Goal: Information Seeking & Learning: Learn about a topic

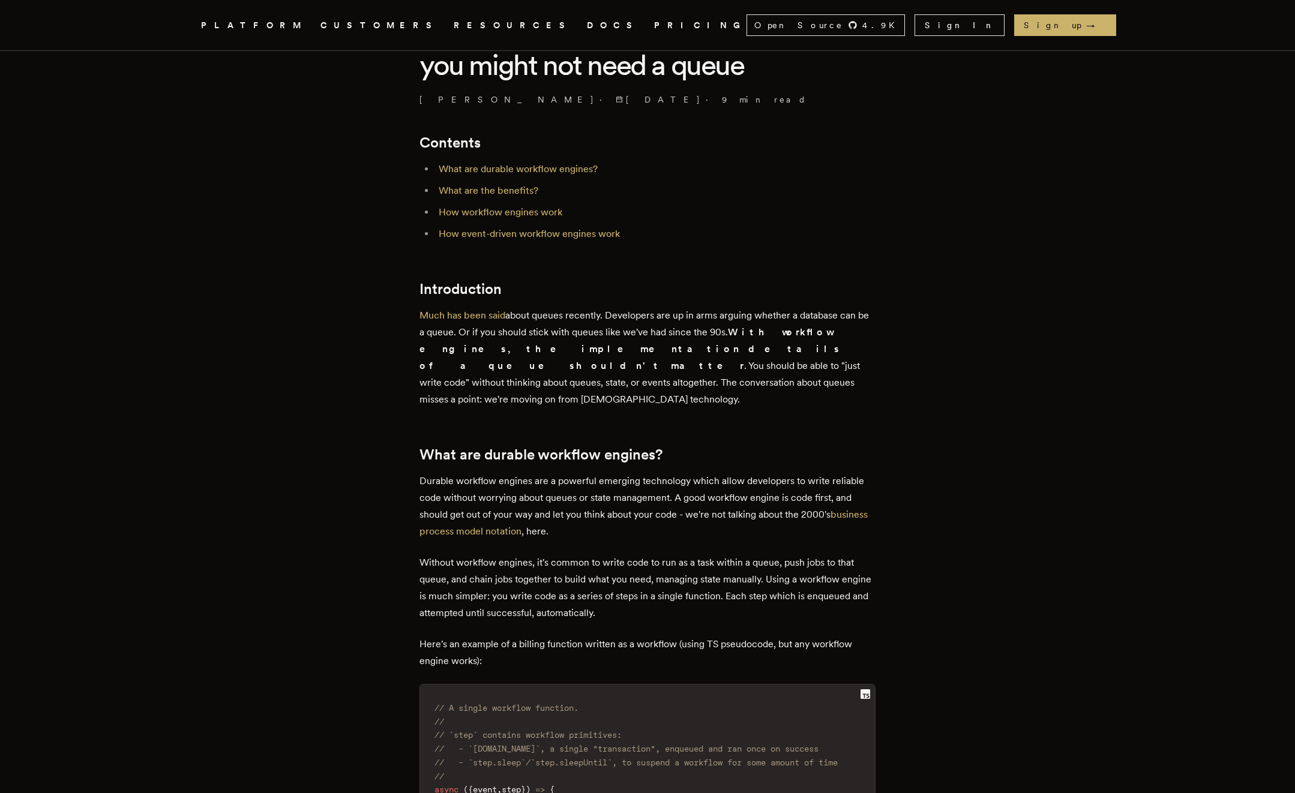
scroll to position [399, 0]
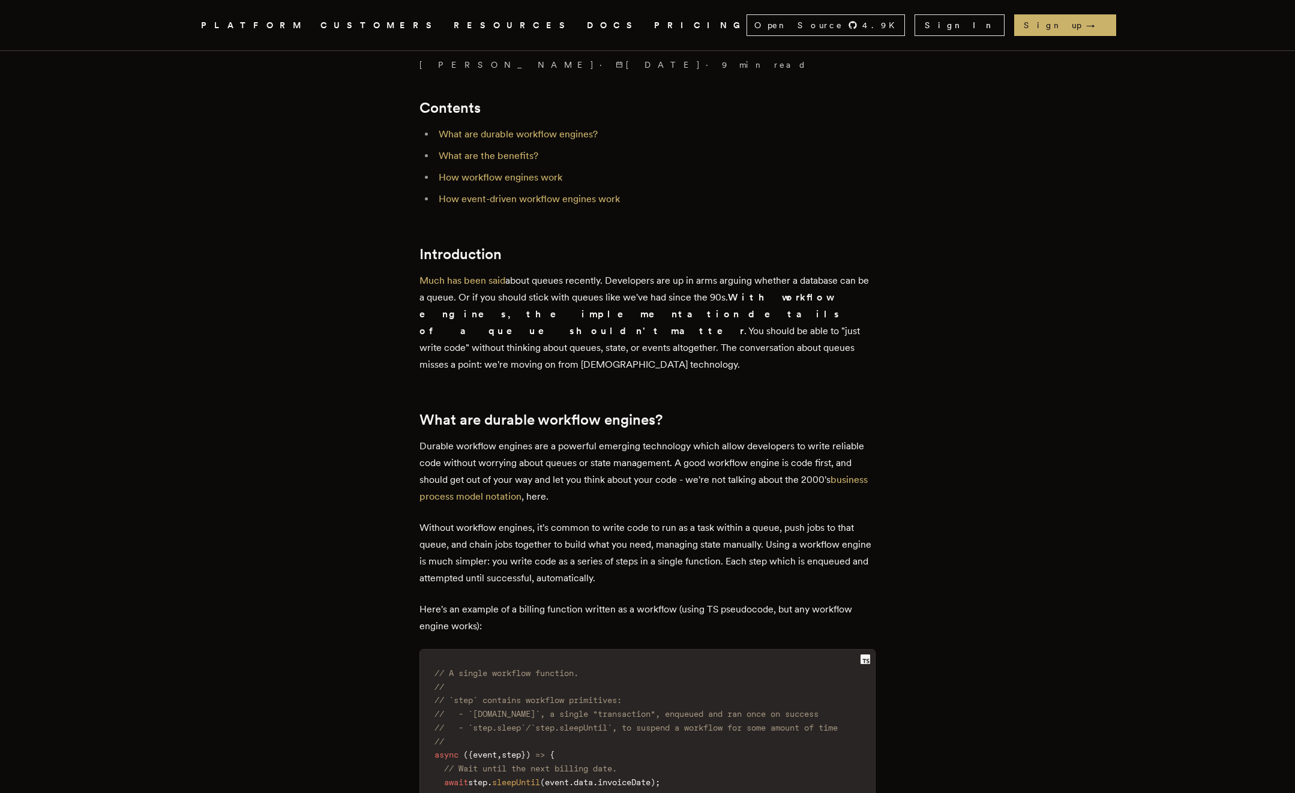
click at [667, 292] on p "Much has been said about queues recently. Developers are up in arms arguing whe…" at bounding box center [647, 322] width 456 height 101
drag, startPoint x: 546, startPoint y: 299, endPoint x: 755, endPoint y: 292, distance: 208.9
click at [755, 292] on p "Much has been said about queues recently. Developers are up in arms arguing whe…" at bounding box center [647, 322] width 456 height 101
click at [748, 299] on strong "With workflow engines, the implementation details of a queue shouldn't matter" at bounding box center [629, 314] width 421 height 45
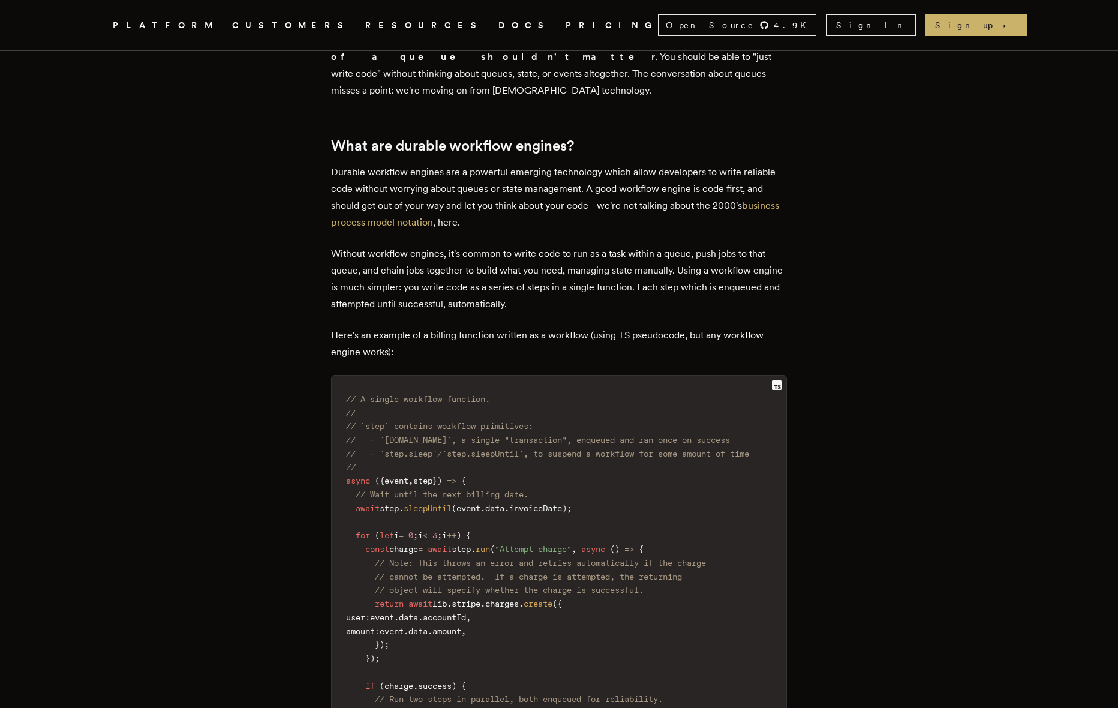
scroll to position [735, 0]
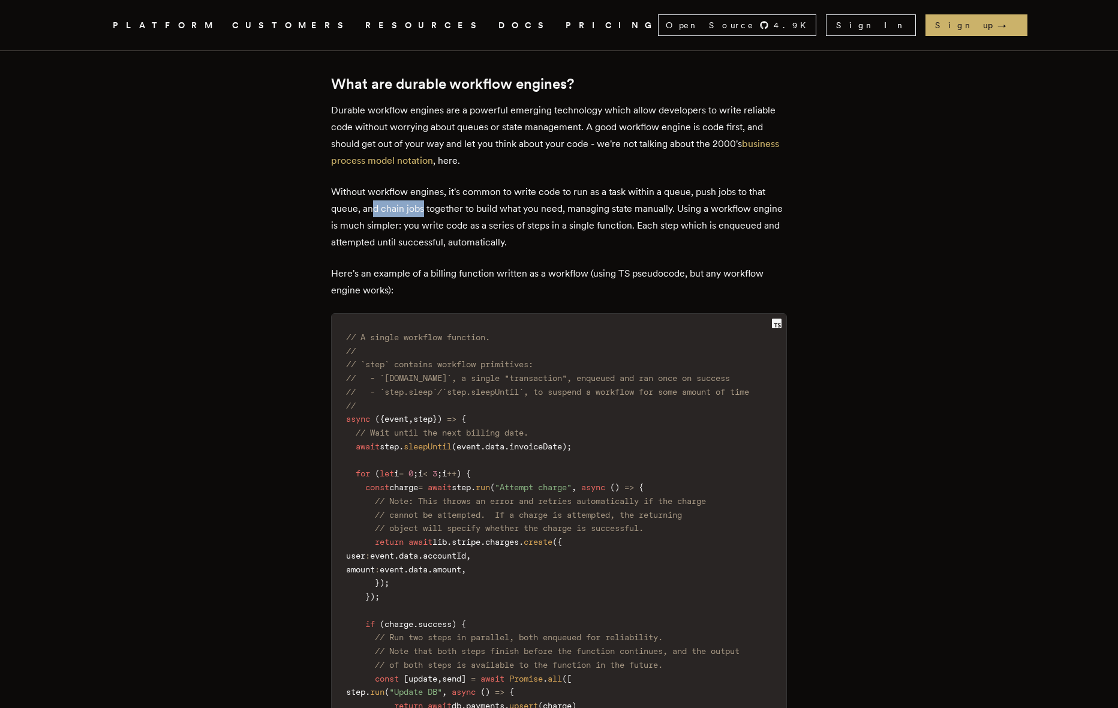
drag, startPoint x: 395, startPoint y: 193, endPoint x: 429, endPoint y: 192, distance: 33.6
click at [429, 192] on p "Without workflow engines, it's common to write code to run as a task within a q…" at bounding box center [559, 217] width 456 height 67
click at [478, 190] on p "Without workflow engines, it's common to write code to run as a task within a q…" at bounding box center [559, 217] width 456 height 67
drag, startPoint x: 397, startPoint y: 192, endPoint x: 559, endPoint y: 191, distance: 161.4
click at [559, 191] on p "Without workflow engines, it's common to write code to run as a task within a q…" at bounding box center [559, 217] width 456 height 67
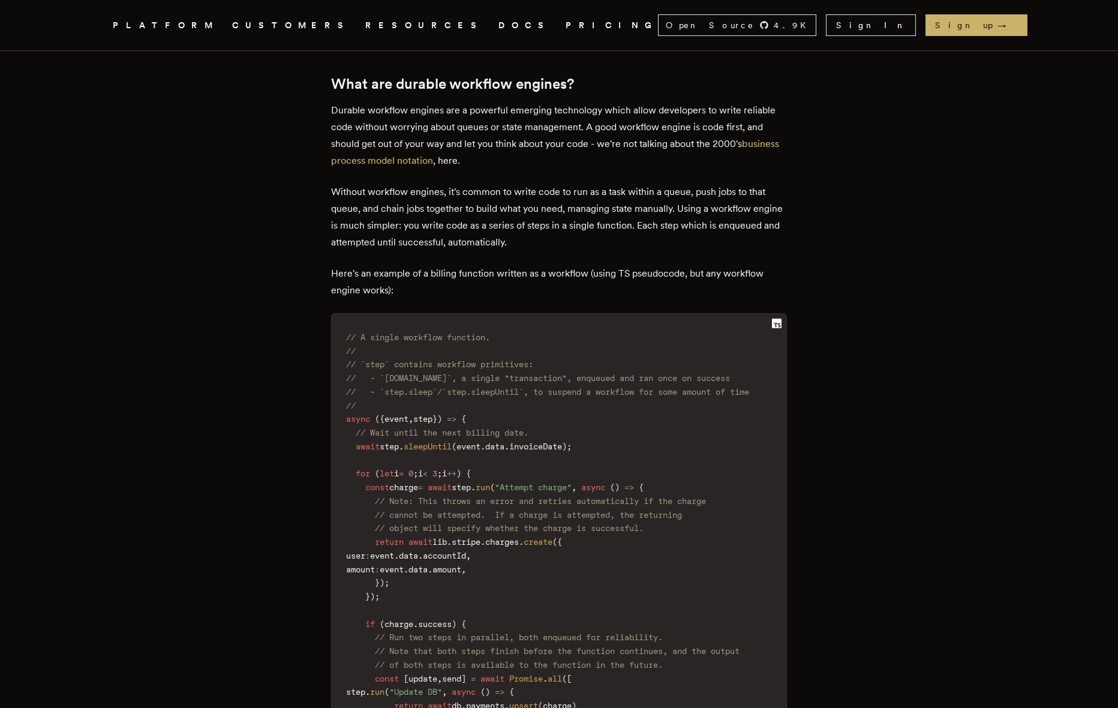
drag, startPoint x: 502, startPoint y: 193, endPoint x: 535, endPoint y: 191, distance: 33.6
click at [502, 193] on p "Without workflow engines, it's common to write code to run as a task within a q…" at bounding box center [559, 217] width 456 height 67
drag, startPoint x: 595, startPoint y: 191, endPoint x: 672, endPoint y: 187, distance: 77.5
click at [671, 188] on p "Without workflow engines, it's common to write code to run as a task within a q…" at bounding box center [559, 217] width 456 height 67
click at [646, 193] on p "Without workflow engines, it's common to write code to run as a task within a q…" at bounding box center [559, 217] width 456 height 67
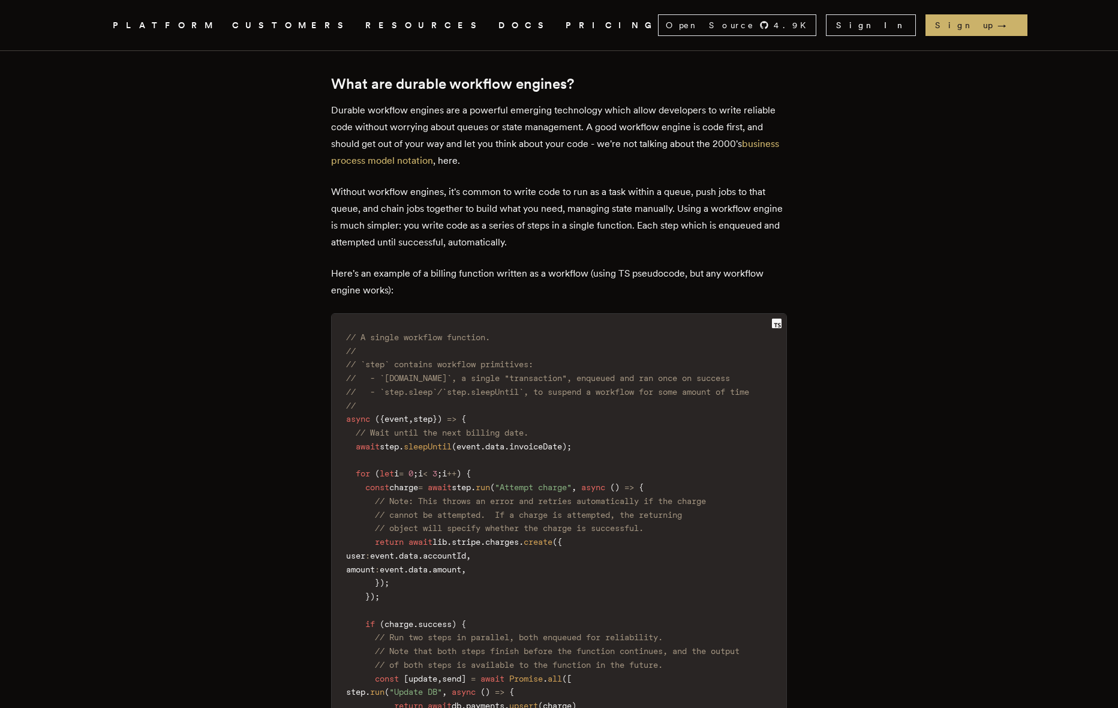
click at [588, 187] on p "Without workflow engines, it's common to write code to run as a task within a q…" at bounding box center [559, 217] width 456 height 67
drag, startPoint x: 581, startPoint y: 196, endPoint x: 719, endPoint y: 188, distance: 138.8
click at [719, 188] on p "Without workflow engines, it's common to write code to run as a task within a q…" at bounding box center [559, 217] width 456 height 67
click at [758, 189] on p "Without workflow engines, it's common to write code to run as a task within a q…" at bounding box center [559, 217] width 456 height 67
click at [356, 215] on p "Without workflow engines, it's common to write code to run as a task within a q…" at bounding box center [559, 217] width 456 height 67
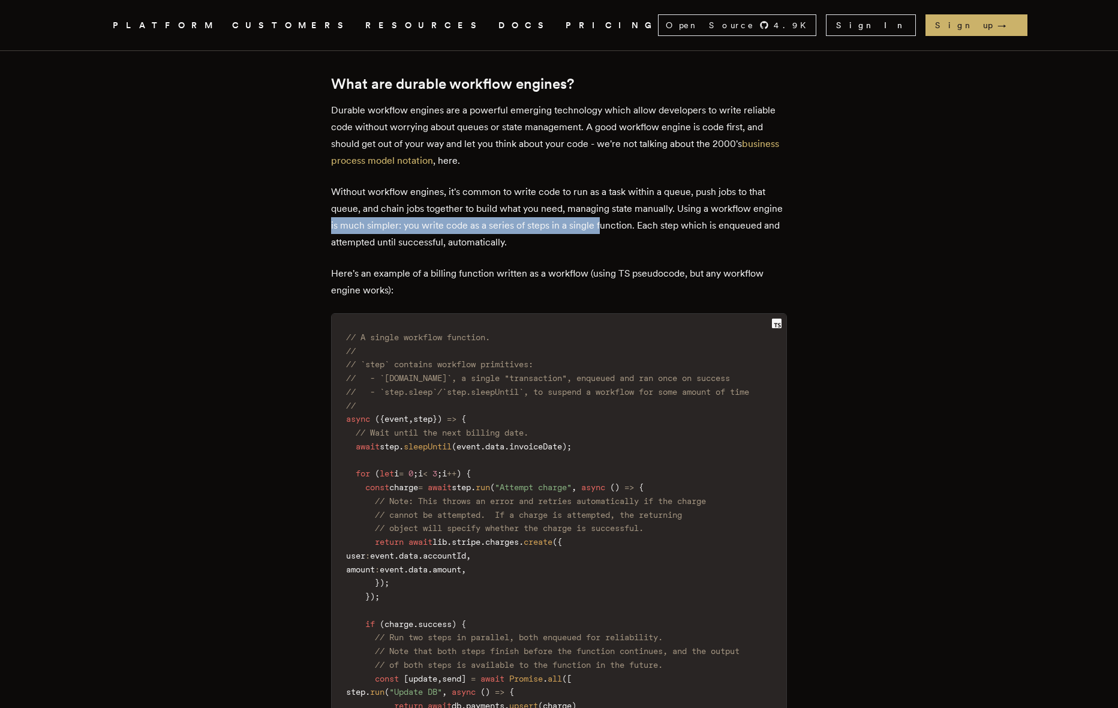
drag, startPoint x: 365, startPoint y: 214, endPoint x: 632, endPoint y: 206, distance: 267.1
click at [632, 206] on p "Without workflow engines, it's common to write code to run as a task within a q…" at bounding box center [559, 217] width 456 height 67
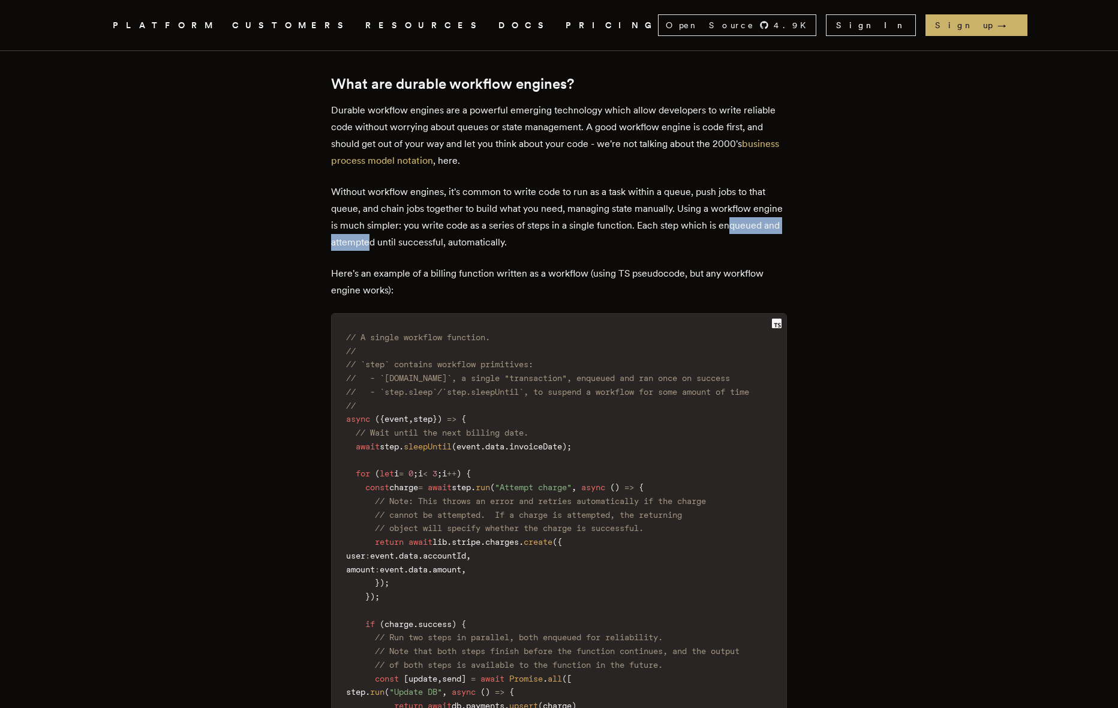
drag, startPoint x: 346, startPoint y: 226, endPoint x: 437, endPoint y: 222, distance: 91.3
click at [437, 222] on p "Without workflow engines, it's common to write code to run as a task within a q…" at bounding box center [559, 217] width 456 height 67
drag, startPoint x: 398, startPoint y: 224, endPoint x: 537, endPoint y: 219, distance: 139.3
click at [536, 220] on p "Without workflow engines, it's common to write code to run as a task within a q…" at bounding box center [559, 217] width 456 height 67
click at [537, 219] on p "Without workflow engines, it's common to write code to run as a task within a q…" at bounding box center [559, 217] width 456 height 67
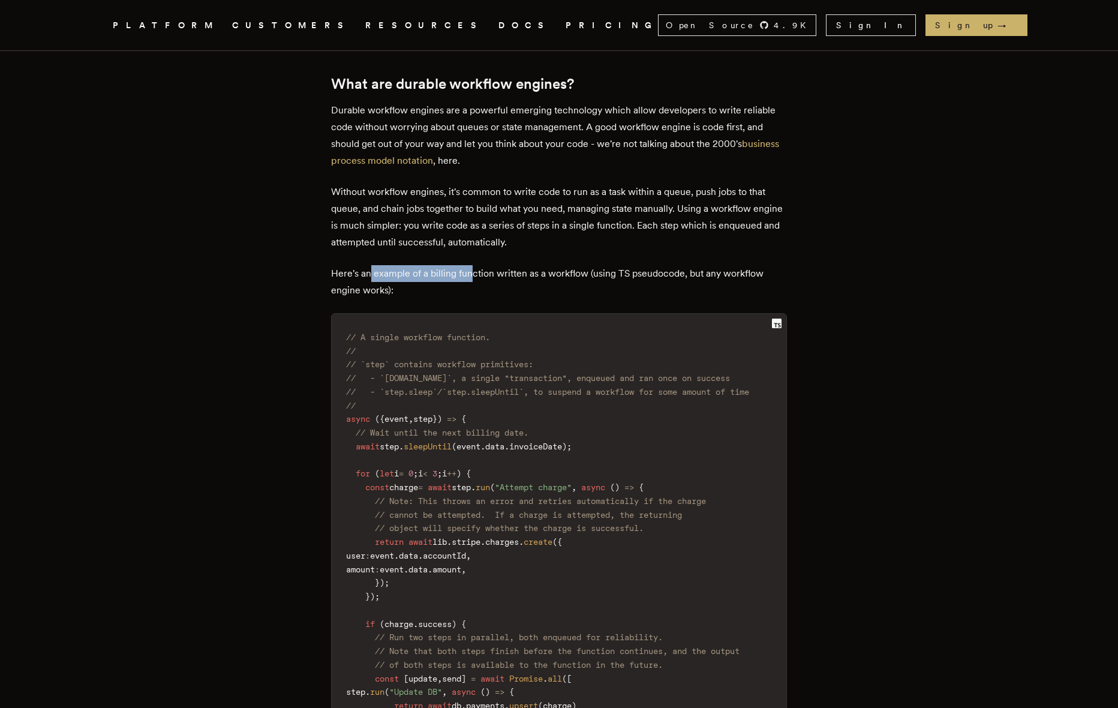
click at [478, 265] on p "Here's an example of a billing function written as a workflow (using TS pseudoc…" at bounding box center [559, 282] width 456 height 34
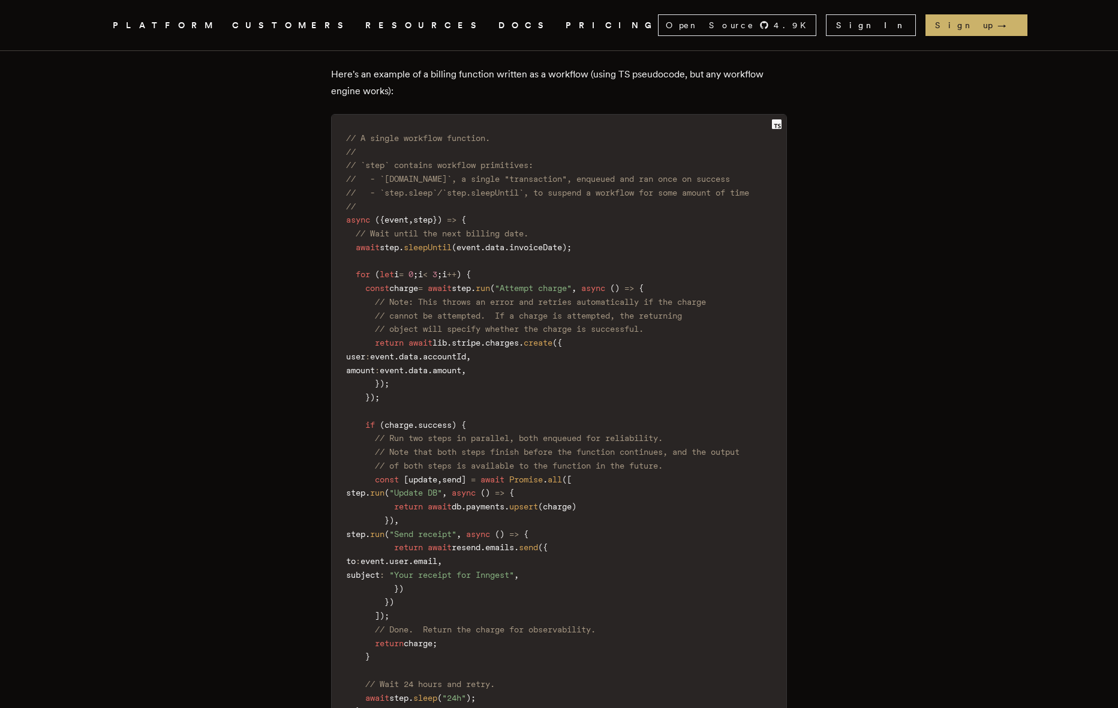
scroll to position [950, 0]
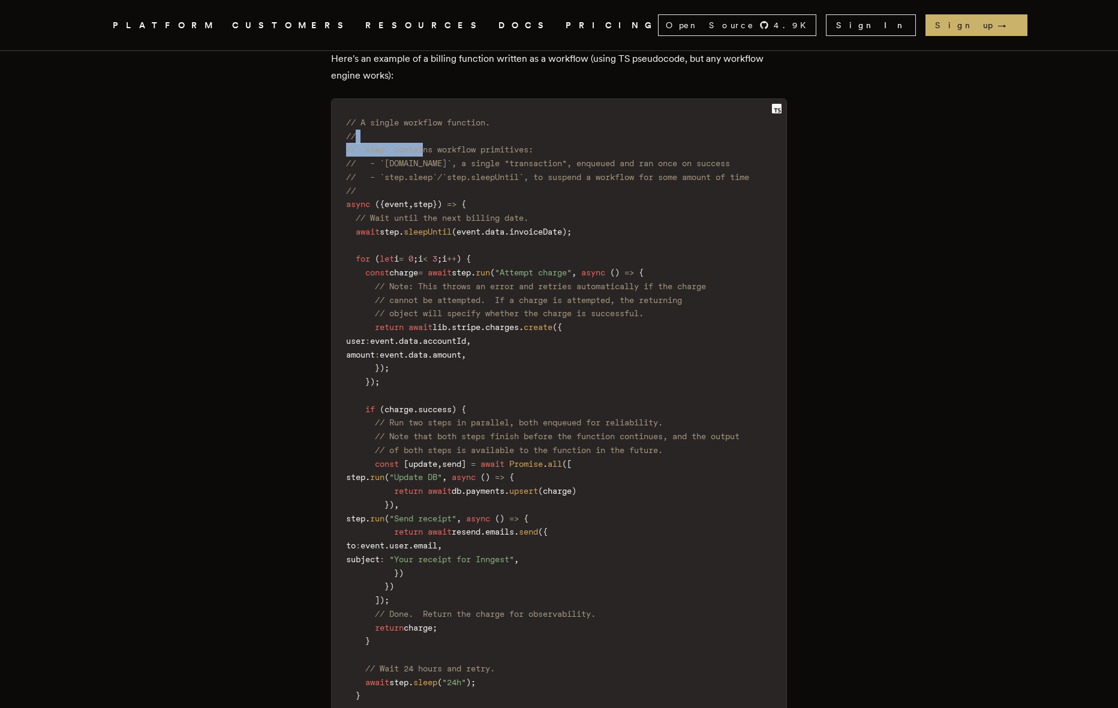
drag, startPoint x: 432, startPoint y: 134, endPoint x: 548, endPoint y: 125, distance: 116.1
click at [548, 125] on code "// A single workflow function. // // `step` contains workflow primitives: // - …" at bounding box center [559, 457] width 455 height 702
click at [446, 154] on code "// A single workflow function. // // `step` contains workflow primitives: // - …" at bounding box center [559, 457] width 455 height 702
drag, startPoint x: 410, startPoint y: 143, endPoint x: 458, endPoint y: 147, distance: 47.5
click at [458, 158] on span "// - `[DOMAIN_NAME]`, a single "transaction", enqueued and ran once on success" at bounding box center [538, 163] width 384 height 10
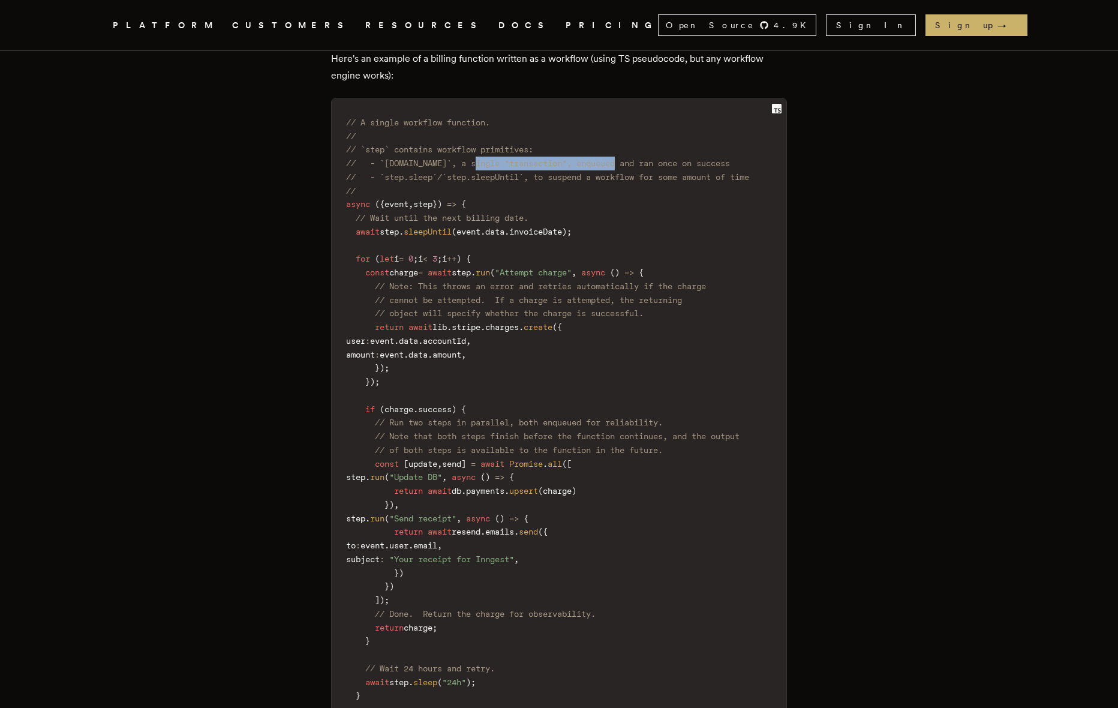
drag, startPoint x: 486, startPoint y: 145, endPoint x: 632, endPoint y: 140, distance: 145.9
click at [632, 140] on code "// A single workflow function. // // `step` contains workflow primitives: // - …" at bounding box center [559, 457] width 455 height 702
click at [631, 158] on span "// - `[DOMAIN_NAME]`, a single "transaction", enqueued and ran once on success" at bounding box center [538, 163] width 384 height 10
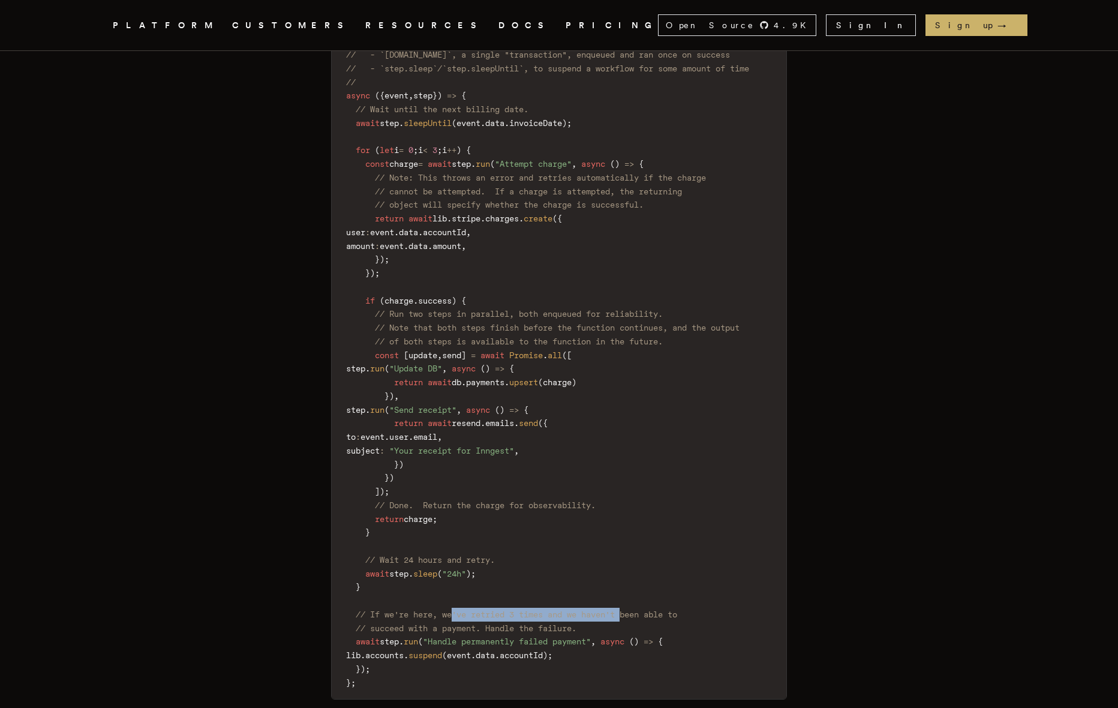
drag, startPoint x: 503, startPoint y: 598, endPoint x: 640, endPoint y: 596, distance: 136.2
click at [640, 610] on span "// If we're here, we've retried 3 times and we haven't been able to" at bounding box center [517, 615] width 322 height 10
click at [631, 610] on span "// If we're here, we've retried 3 times and we haven't been able to" at bounding box center [517, 615] width 322 height 10
drag, startPoint x: 397, startPoint y: 608, endPoint x: 484, endPoint y: 614, distance: 86.6
click at [484, 623] on span "// succeed with a payment. Handle the failure." at bounding box center [466, 628] width 221 height 10
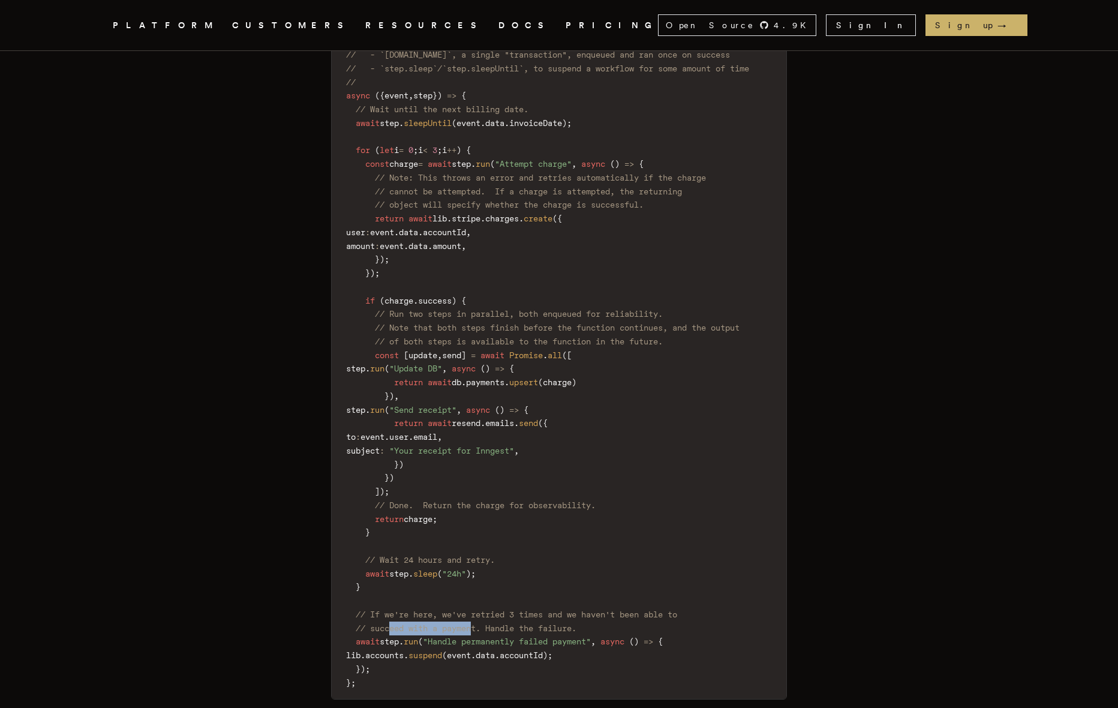
click at [473, 623] on span "// succeed with a payment. Handle the failure." at bounding box center [466, 628] width 221 height 10
drag, startPoint x: 418, startPoint y: 281, endPoint x: 493, endPoint y: 280, distance: 75.0
click at [493, 280] on code "// A single workflow function. // // `step` contains workflow primitives: // - …" at bounding box center [559, 349] width 455 height 702
click at [407, 374] on code "// A single workflow function. // // `step` contains workflow primitives: // - …" at bounding box center [559, 349] width 455 height 702
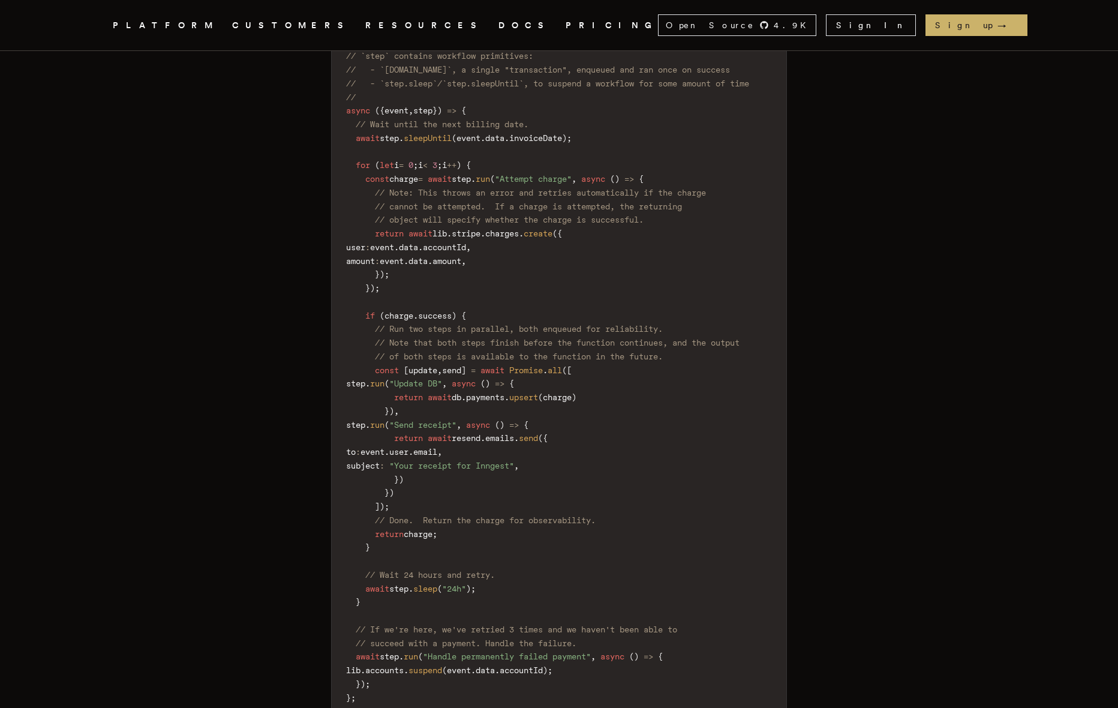
click at [418, 174] on span "charge" at bounding box center [403, 179] width 29 height 10
click at [409, 311] on span "charge" at bounding box center [399, 316] width 29 height 10
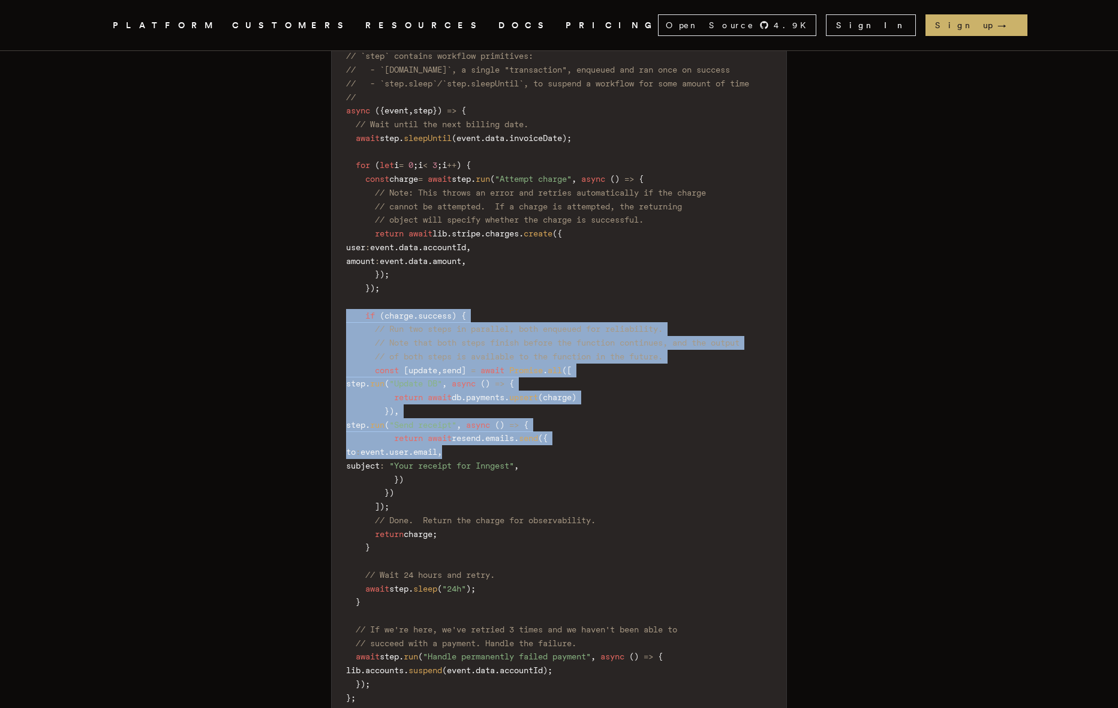
drag, startPoint x: 349, startPoint y: 298, endPoint x: 584, endPoint y: 438, distance: 273.6
click at [584, 438] on code "// A single workflow function. // // `step` contains workflow primitives: // - …" at bounding box center [559, 364] width 455 height 702
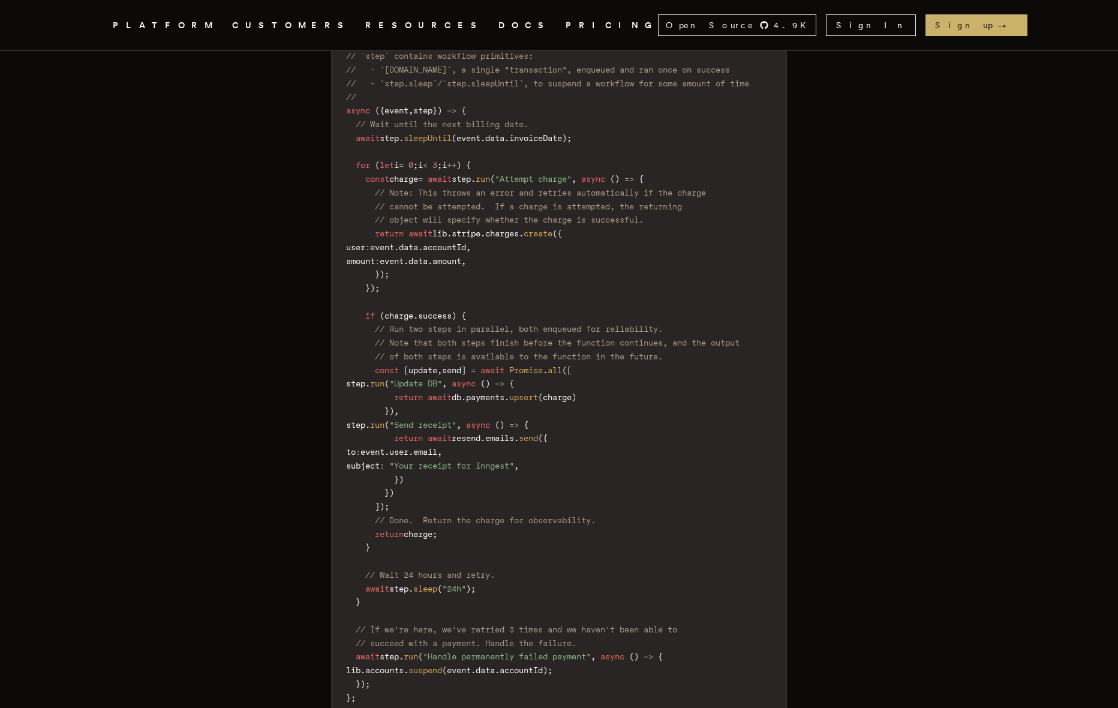
click at [437, 529] on span ";" at bounding box center [435, 534] width 5 height 10
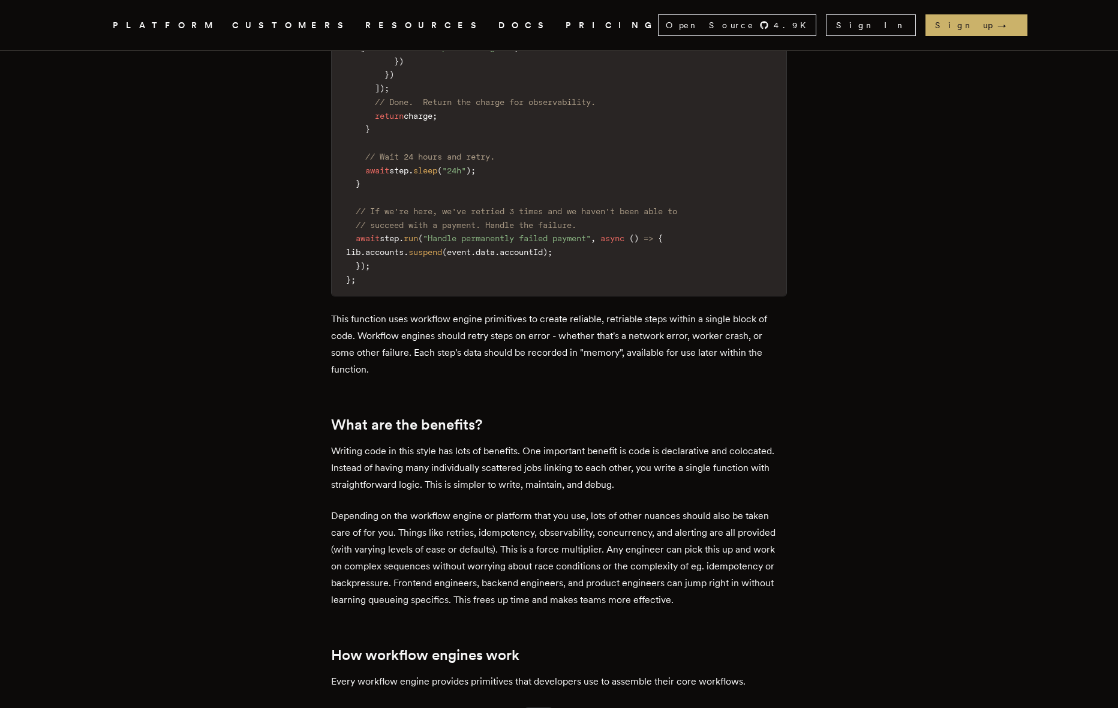
scroll to position [1469, 0]
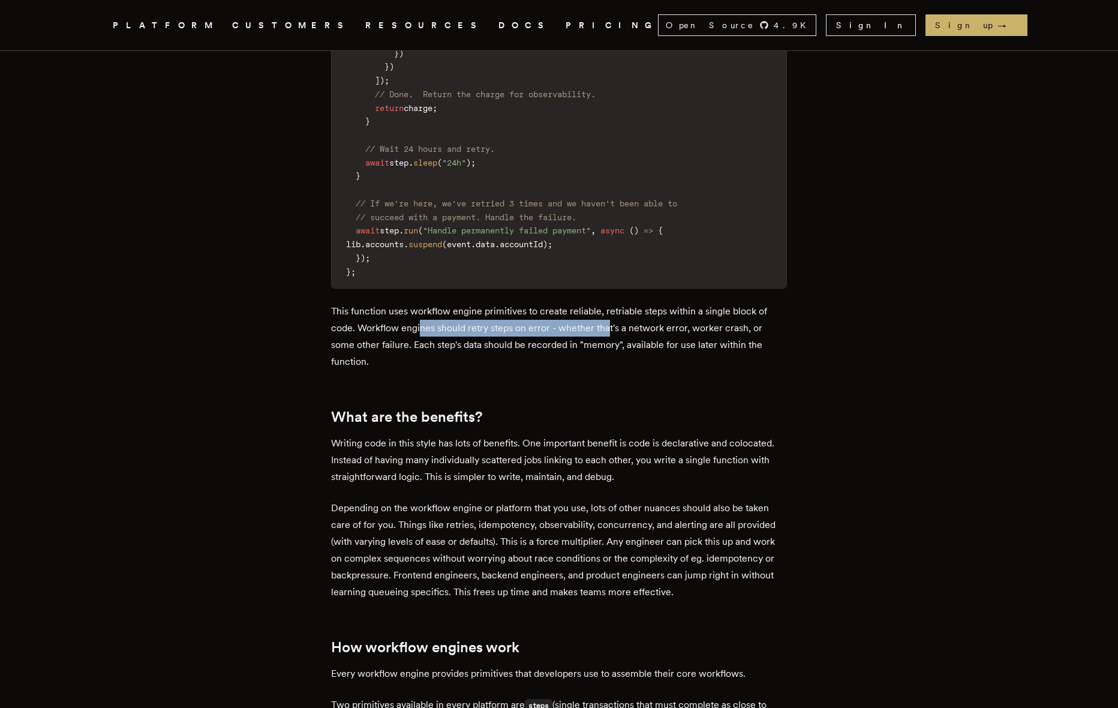
drag, startPoint x: 426, startPoint y: 322, endPoint x: 610, endPoint y: 320, distance: 184.2
click at [610, 320] on p "This function uses workflow engine primitives to create reliable, retriable ste…" at bounding box center [559, 336] width 456 height 67
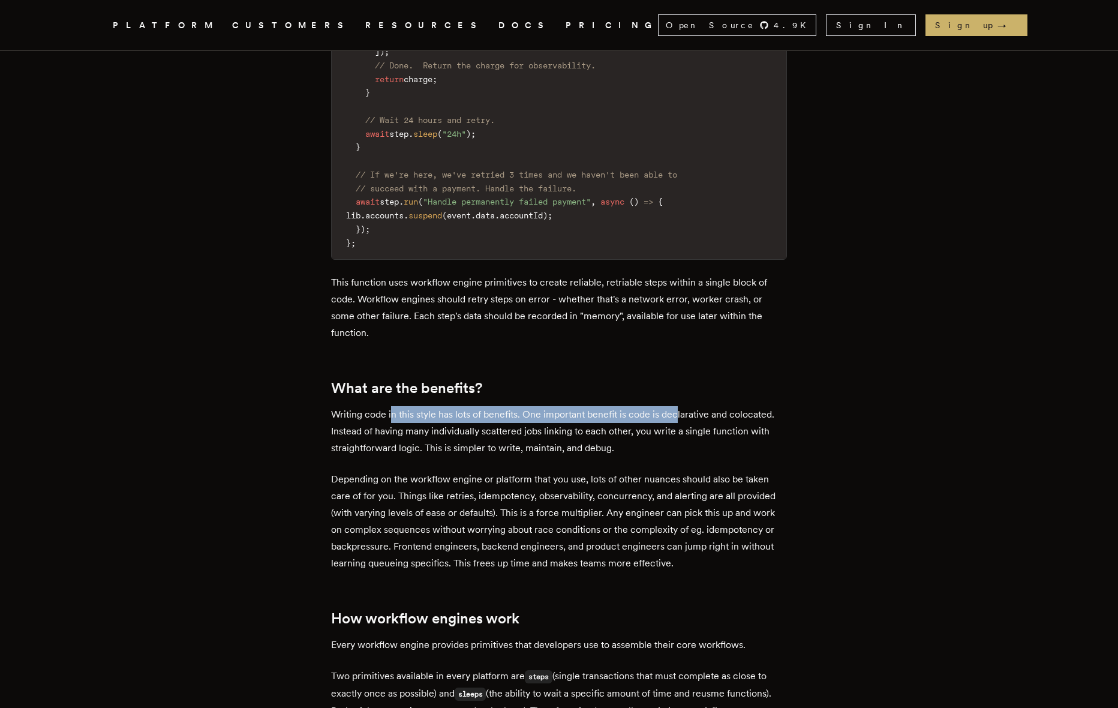
drag, startPoint x: 463, startPoint y: 404, endPoint x: 680, endPoint y: 403, distance: 217.8
click at [680, 406] on p "Writing code in this style has lots of benefits. One important benefit is code …" at bounding box center [559, 431] width 456 height 50
click at [575, 409] on p "Writing code in this style has lots of benefits. One important benefit is code …" at bounding box center [559, 431] width 456 height 50
drag, startPoint x: 552, startPoint y: 401, endPoint x: 768, endPoint y: 399, distance: 216.0
click at [768, 406] on p "Writing code in this style has lots of benefits. One important benefit is code …" at bounding box center [559, 431] width 456 height 50
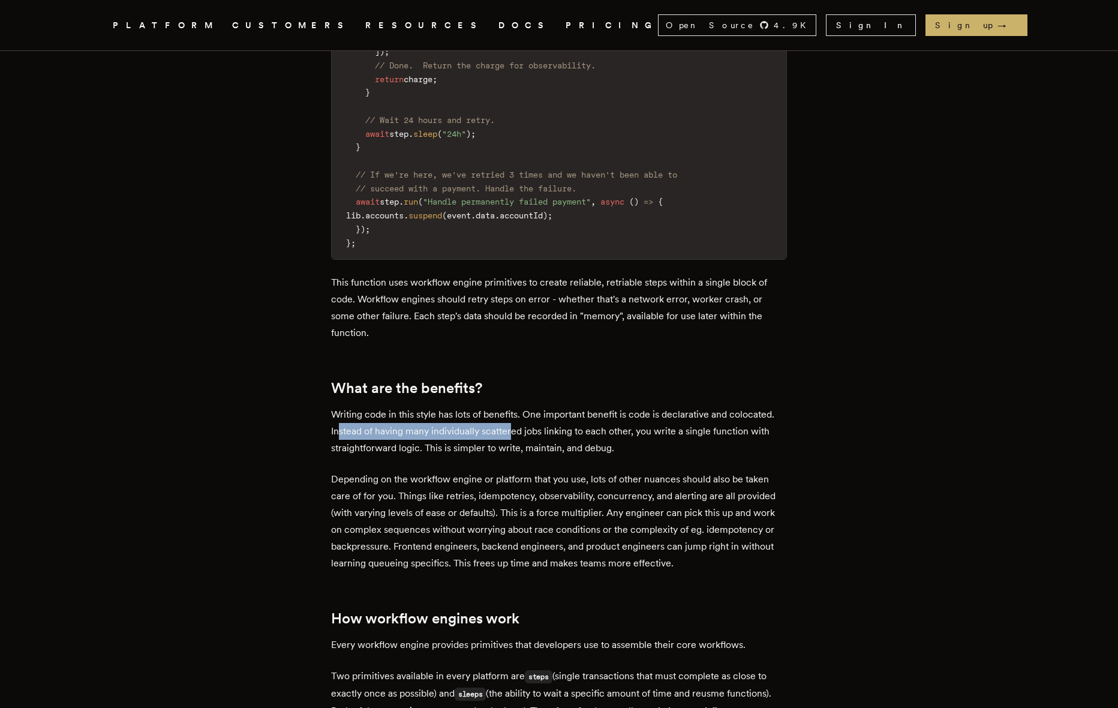
drag, startPoint x: 421, startPoint y: 424, endPoint x: 515, endPoint y: 423, distance: 94.8
click at [515, 423] on p "Writing code in this style has lots of benefits. One important benefit is code …" at bounding box center [559, 431] width 456 height 50
drag, startPoint x: 433, startPoint y: 422, endPoint x: 643, endPoint y: 421, distance: 210.0
click at [643, 421] on p "Writing code in this style has lots of benefits. One important benefit is code …" at bounding box center [559, 431] width 456 height 50
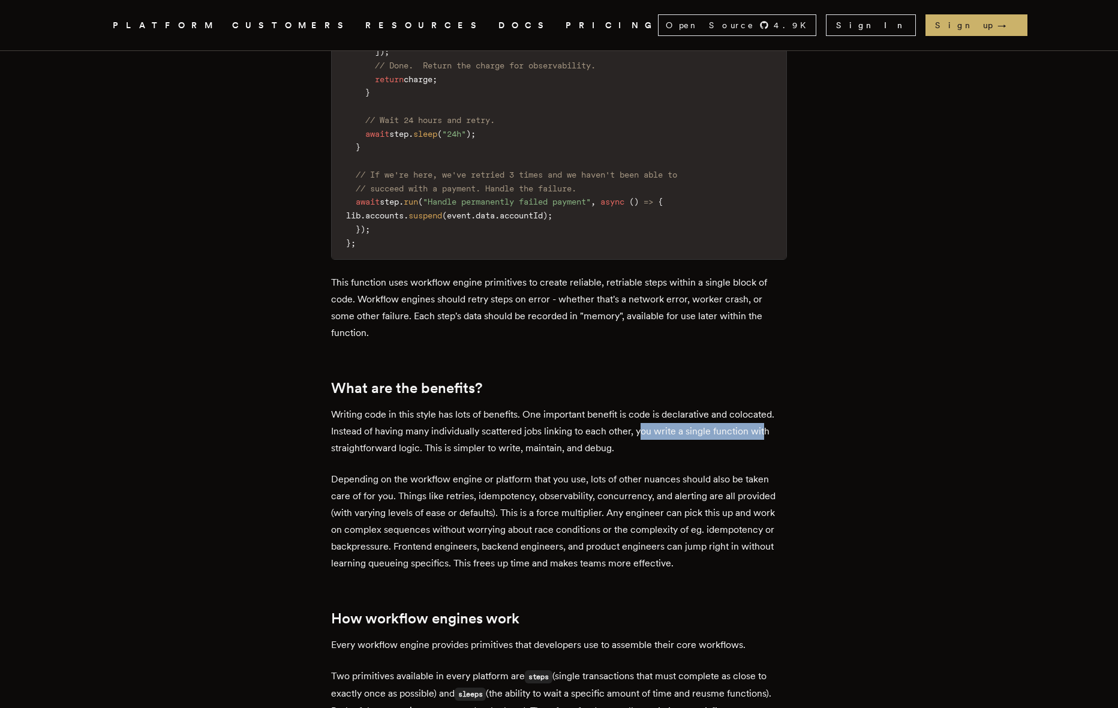
drag, startPoint x: 690, startPoint y: 423, endPoint x: 769, endPoint y: 421, distance: 79.2
click at [769, 421] on p "Writing code in this style has lots of benefits. One important benefit is code …" at bounding box center [559, 431] width 456 height 50
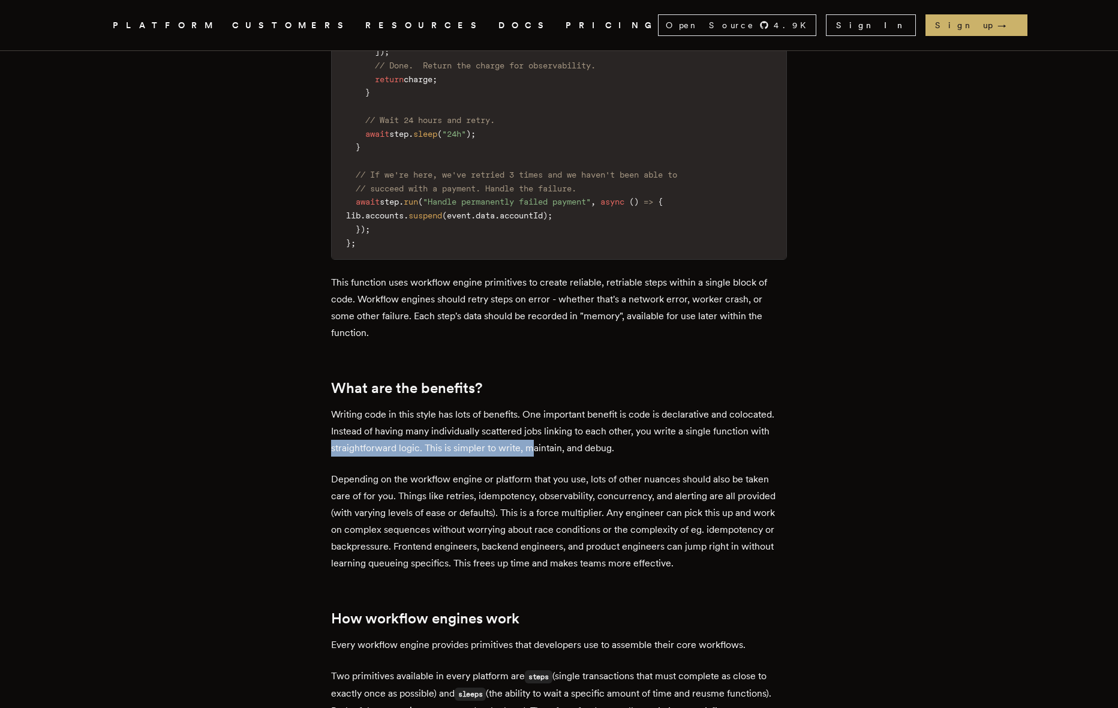
drag, startPoint x: 346, startPoint y: 439, endPoint x: 538, endPoint y: 434, distance: 191.5
click at [538, 434] on p "Writing code in this style has lots of benefits. One important benefit is code …" at bounding box center [559, 431] width 456 height 50
click at [508, 434] on p "Writing code in this style has lots of benefits. One important benefit is code …" at bounding box center [559, 431] width 456 height 50
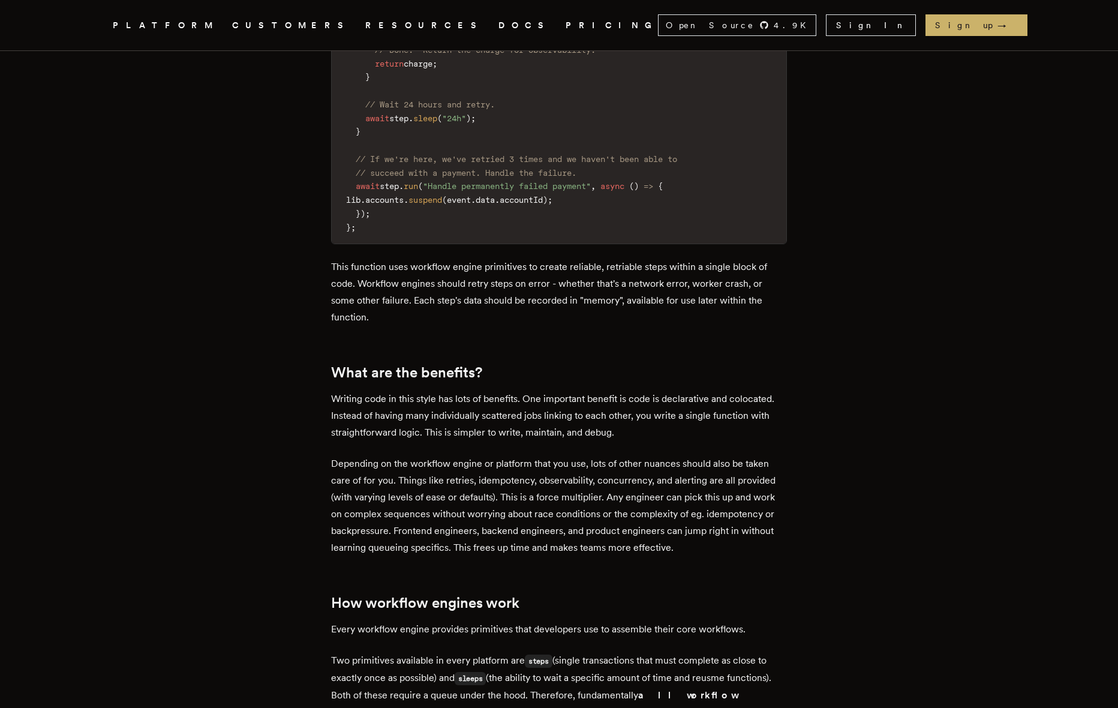
scroll to position [1522, 0]
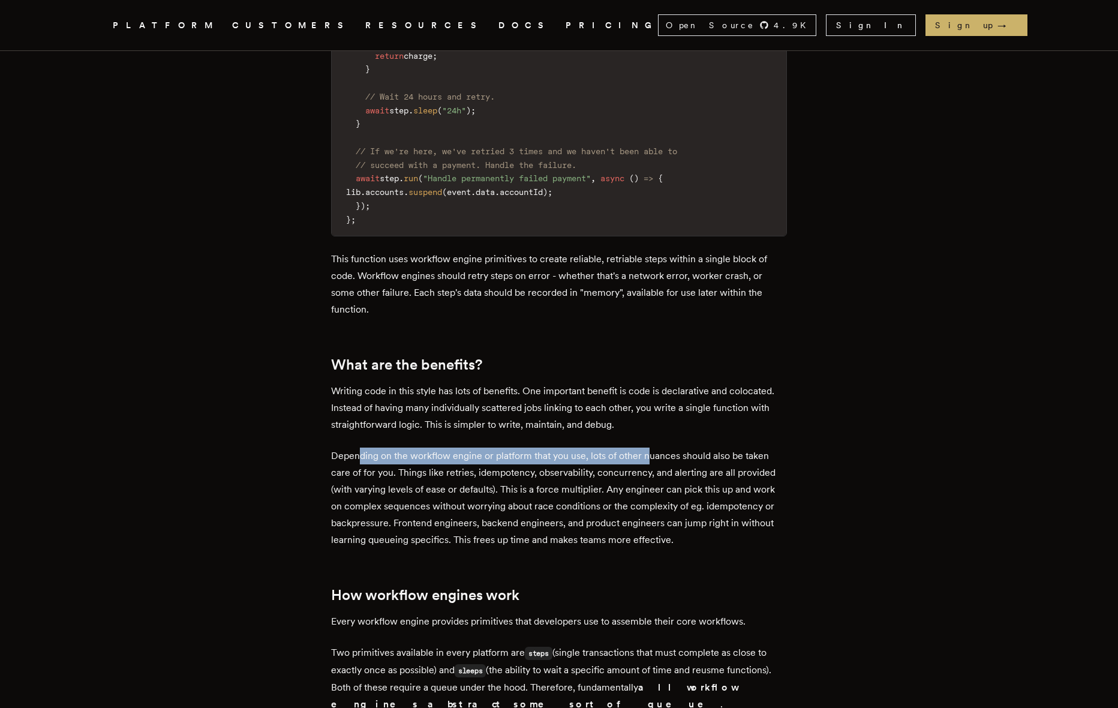
drag, startPoint x: 542, startPoint y: 447, endPoint x: 652, endPoint y: 444, distance: 110.4
click at [652, 448] on p "Depending on the workflow engine or platform that you use, lots of other nuance…" at bounding box center [559, 498] width 456 height 101
click at [624, 448] on p "Depending on the workflow engine or platform that you use, lots of other nuance…" at bounding box center [559, 498] width 456 height 101
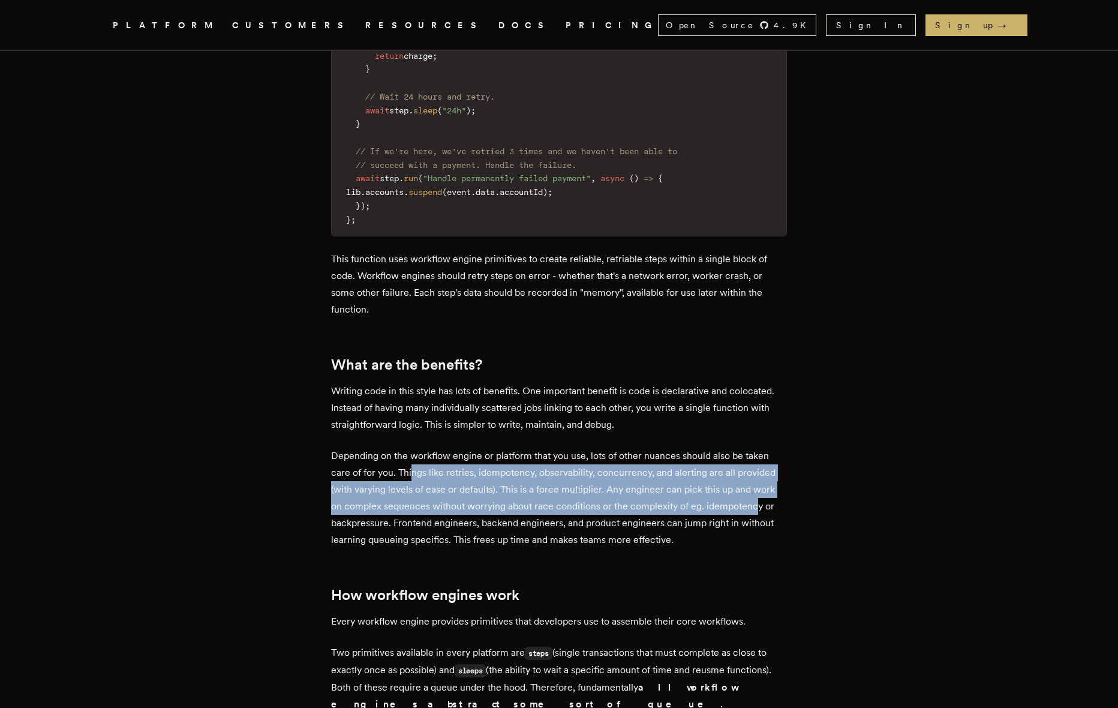
drag, startPoint x: 417, startPoint y: 464, endPoint x: 757, endPoint y: 498, distance: 341.9
click at [757, 498] on p "Depending on the workflow engine or platform that you use, lots of other nuance…" at bounding box center [559, 498] width 456 height 101
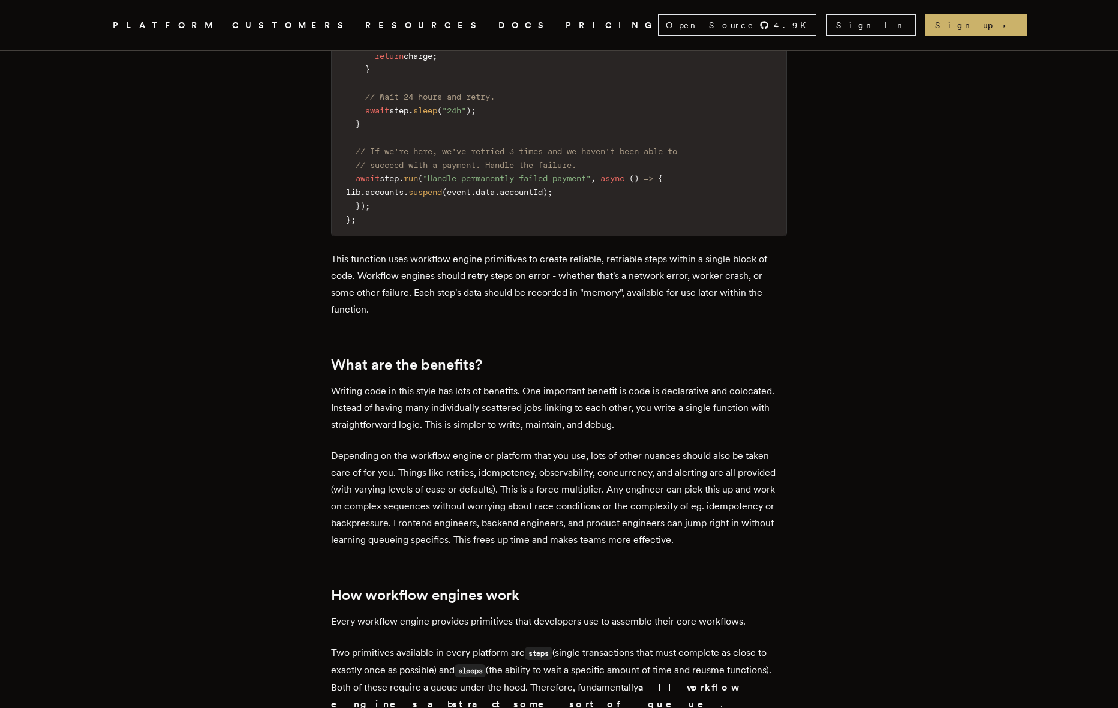
click at [544, 517] on p "Depending on the workflow engine or platform that you use, lots of other nuance…" at bounding box center [559, 498] width 456 height 101
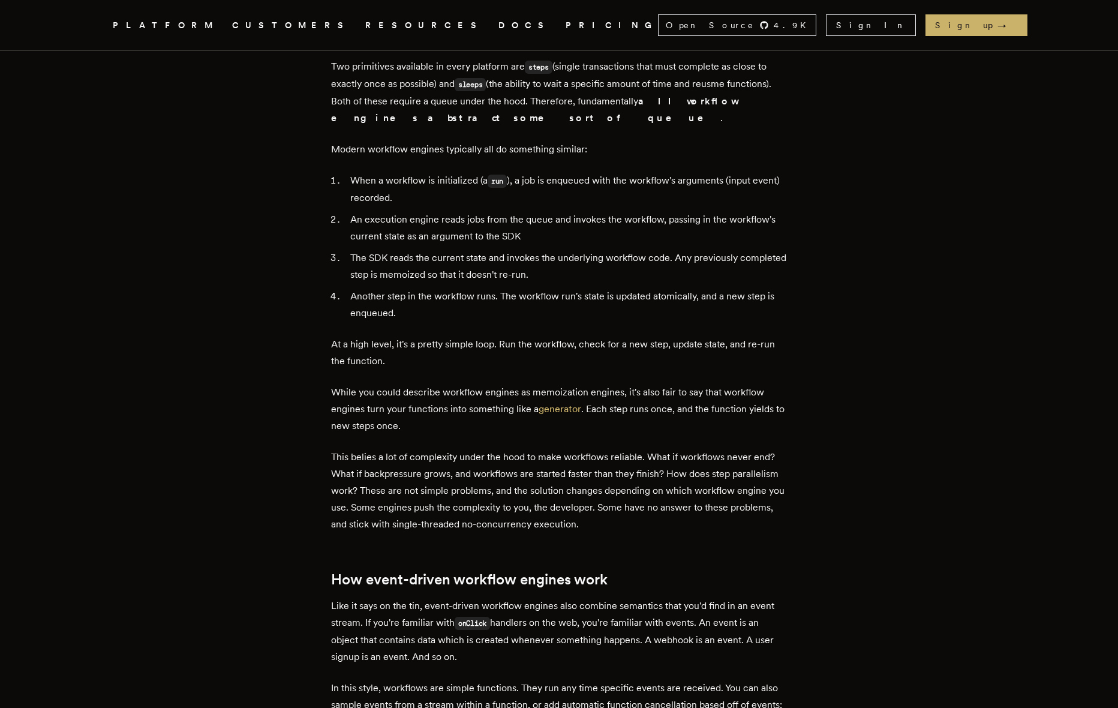
scroll to position [2169, 0]
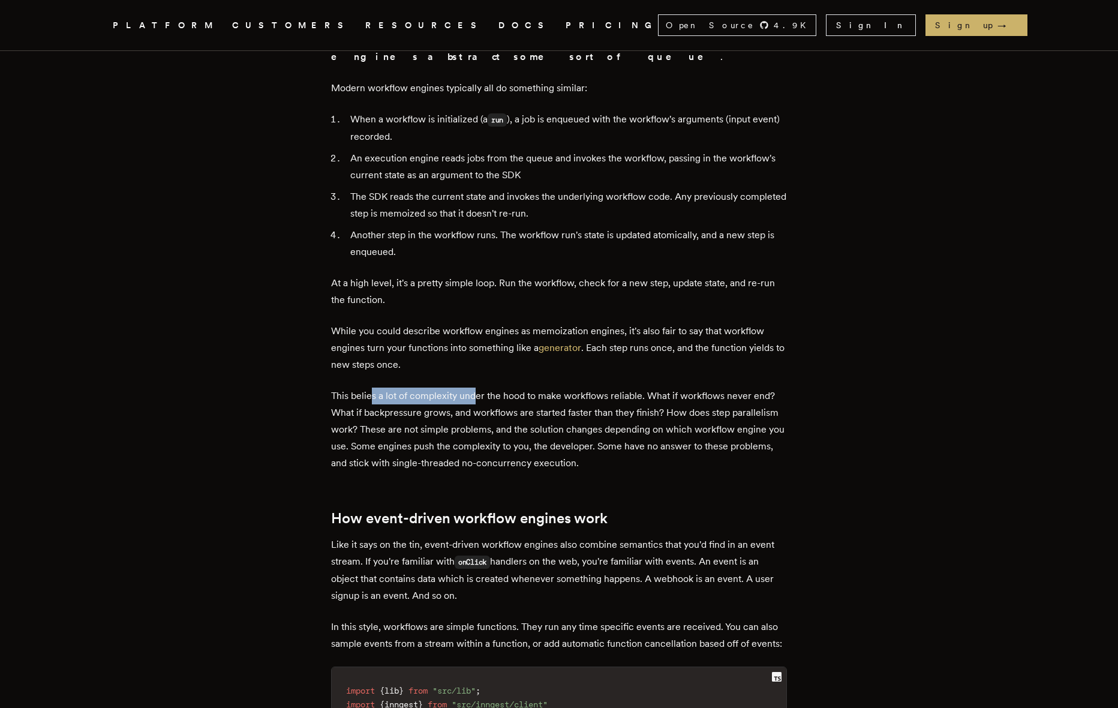
drag, startPoint x: 375, startPoint y: 390, endPoint x: 482, endPoint y: 388, distance: 107.4
click at [482, 388] on p "This belies a lot of complexity under the hood to make workflows reliable. What…" at bounding box center [559, 430] width 456 height 84
click at [469, 392] on p "This belies a lot of complexity under the hood to make workflows reliable. What…" at bounding box center [559, 430] width 456 height 84
drag, startPoint x: 482, startPoint y: 390, endPoint x: 602, endPoint y: 389, distance: 120.6
click at [602, 389] on p "This belies a lot of complexity under the hood to make workflows reliable. What…" at bounding box center [559, 430] width 456 height 84
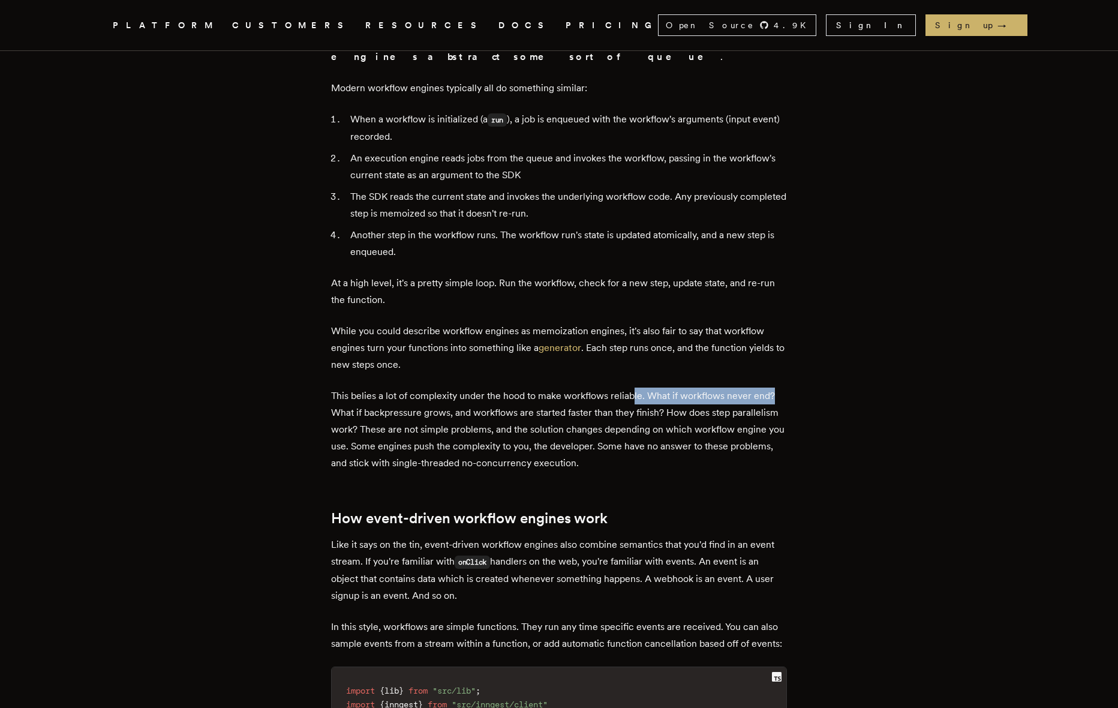
drag, startPoint x: 755, startPoint y: 385, endPoint x: 775, endPoint y: 385, distance: 19.2
click at [775, 388] on p "This belies a lot of complexity under the hood to make workflows reliable. What…" at bounding box center [559, 430] width 456 height 84
drag, startPoint x: 376, startPoint y: 410, endPoint x: 530, endPoint y: 406, distance: 154.3
click at [530, 406] on p "This belies a lot of complexity under the hood to make workflows reliable. What…" at bounding box center [559, 430] width 456 height 84
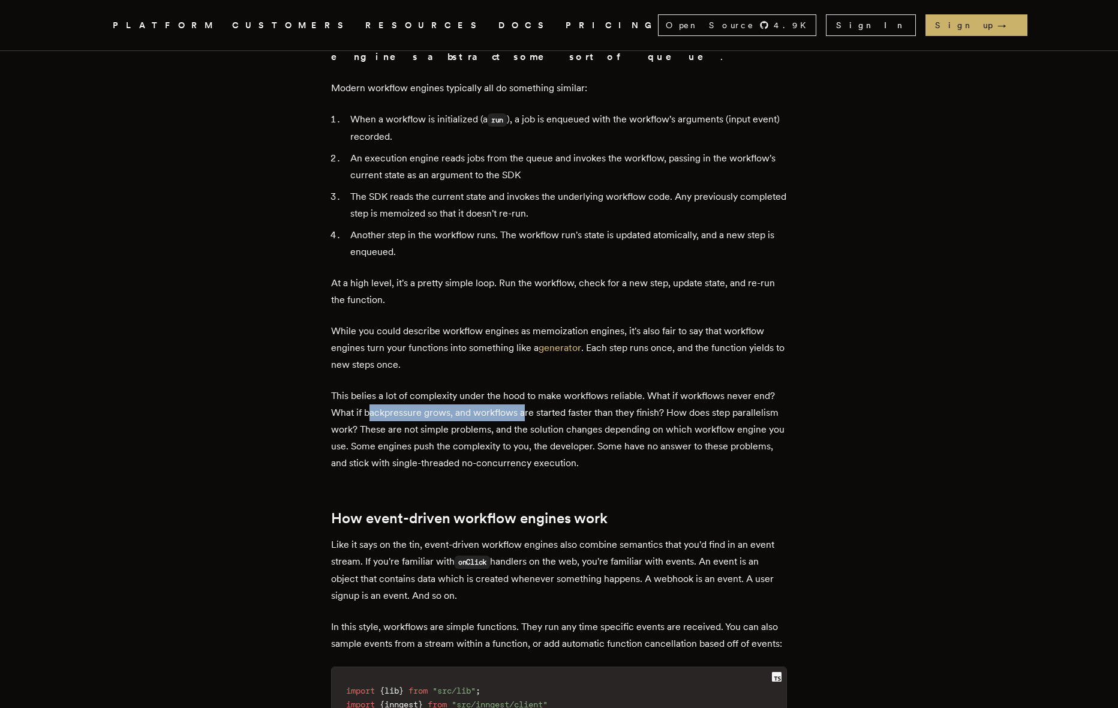
click at [527, 404] on p "This belies a lot of complexity under the hood to make workflows reliable. What…" at bounding box center [559, 430] width 456 height 84
drag, startPoint x: 446, startPoint y: 405, endPoint x: 652, endPoint y: 405, distance: 206.4
click at [652, 405] on p "This belies a lot of complexity under the hood to make workflows reliable. What…" at bounding box center [559, 430] width 456 height 84
click at [425, 417] on p "This belies a lot of complexity under the hood to make workflows reliable. What…" at bounding box center [559, 430] width 456 height 84
drag, startPoint x: 380, startPoint y: 421, endPoint x: 569, endPoint y: 422, distance: 189.0
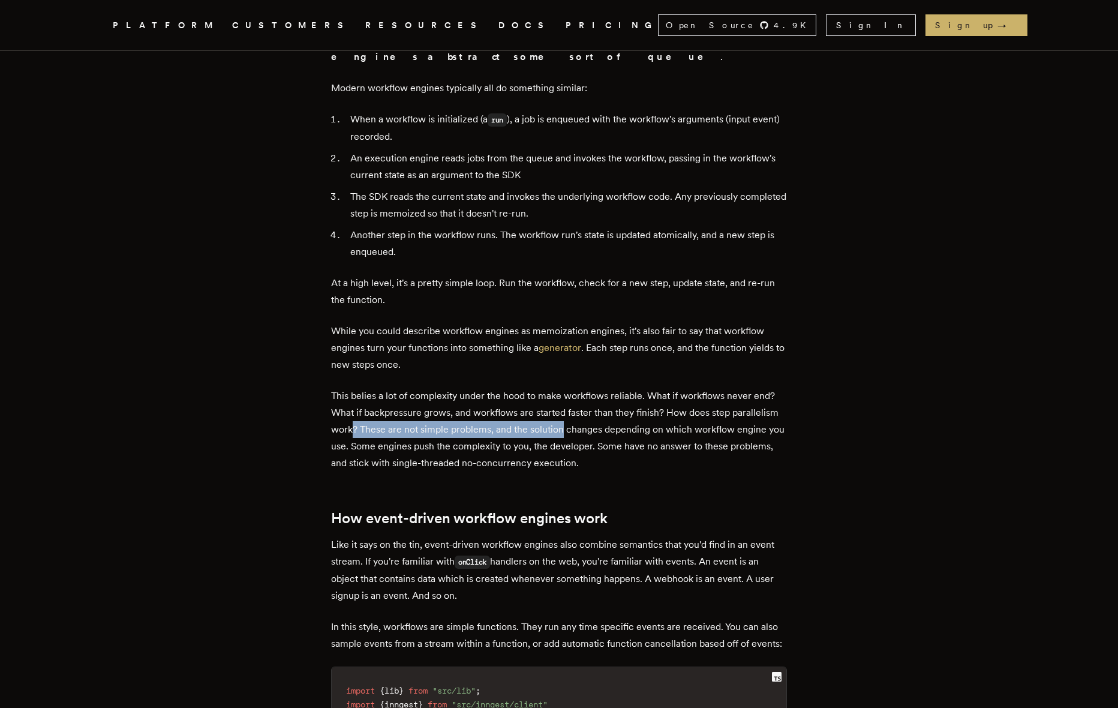
click at [568, 422] on p "This belies a lot of complexity under the hood to make workflows reliable. What…" at bounding box center [559, 430] width 456 height 84
click at [479, 428] on p "This belies a lot of complexity under the hood to make workflows reliable. What…" at bounding box center [559, 430] width 456 height 84
drag, startPoint x: 517, startPoint y: 422, endPoint x: 736, endPoint y: 420, distance: 218.4
click at [736, 420] on p "This belies a lot of complexity under the hood to make workflows reliable. What…" at bounding box center [559, 430] width 456 height 84
click at [563, 427] on p "This belies a lot of complexity under the hood to make workflows reliable. What…" at bounding box center [559, 430] width 456 height 84
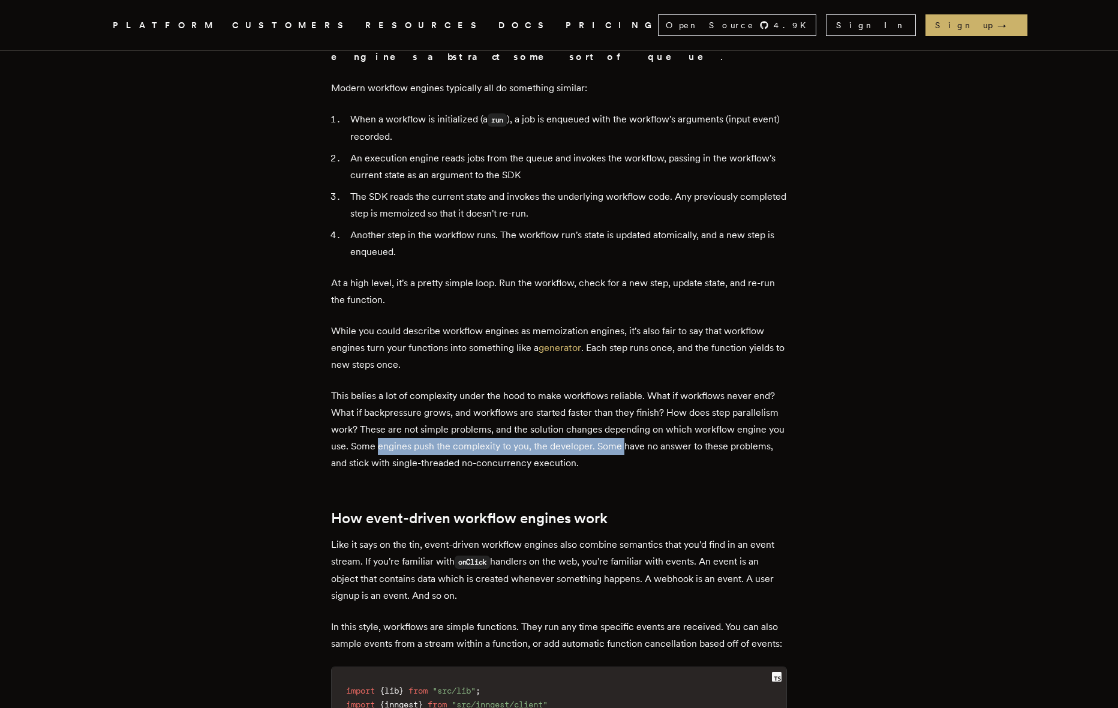
drag, startPoint x: 401, startPoint y: 434, endPoint x: 647, endPoint y: 437, distance: 246.0
click at [647, 437] on p "This belies a lot of complexity under the hood to make workflows reliable. What…" at bounding box center [559, 430] width 456 height 84
click at [516, 441] on p "This belies a lot of complexity under the hood to make workflows reliable. What…" at bounding box center [559, 430] width 456 height 84
drag, startPoint x: 521, startPoint y: 438, endPoint x: 674, endPoint y: 436, distance: 153.0
click at [674, 436] on p "This belies a lot of complexity under the hood to make workflows reliable. What…" at bounding box center [559, 430] width 456 height 84
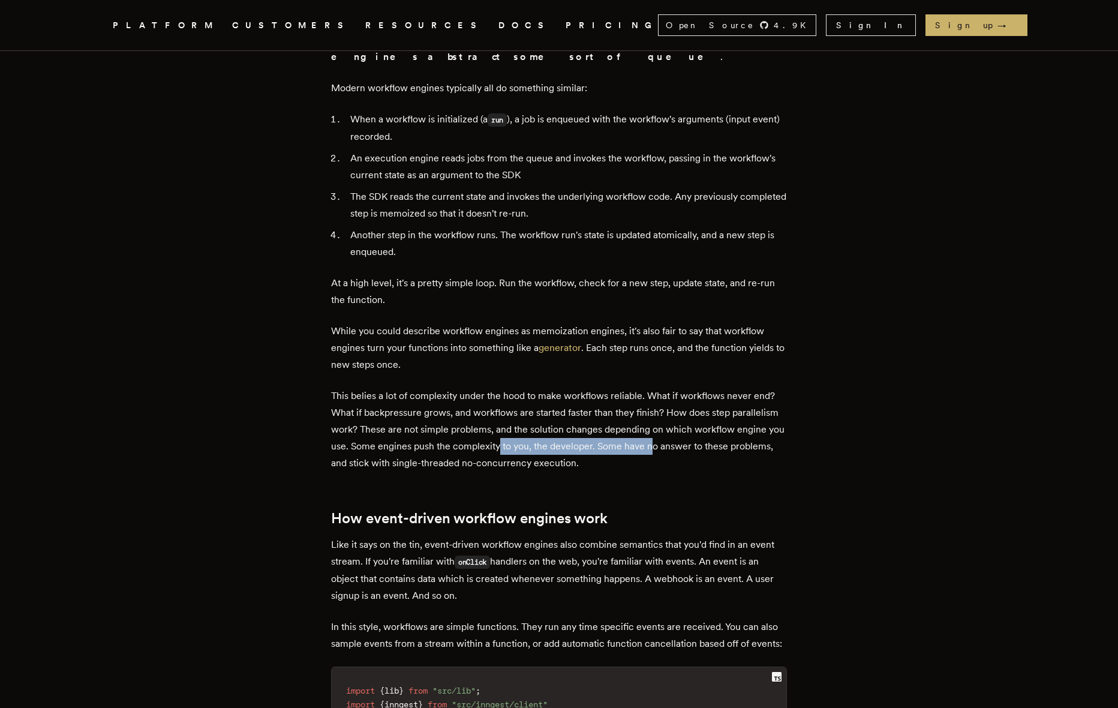
click at [674, 436] on p "This belies a lot of complexity under the hood to make workflows reliable. What…" at bounding box center [559, 430] width 456 height 84
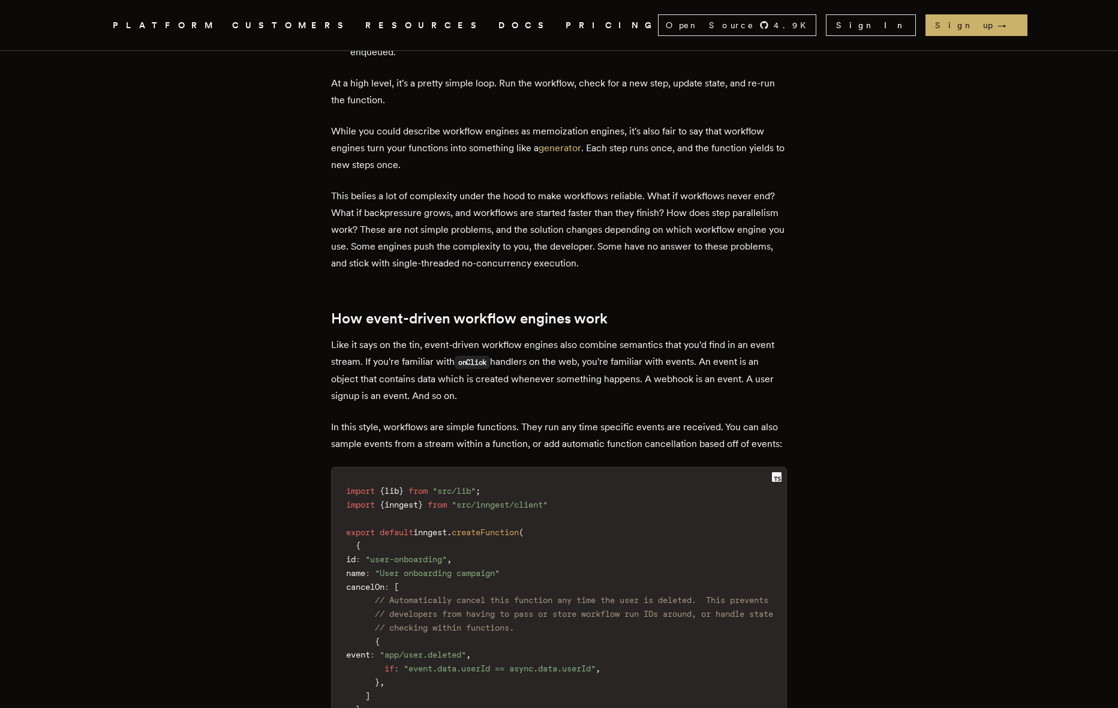
scroll to position [2405, 0]
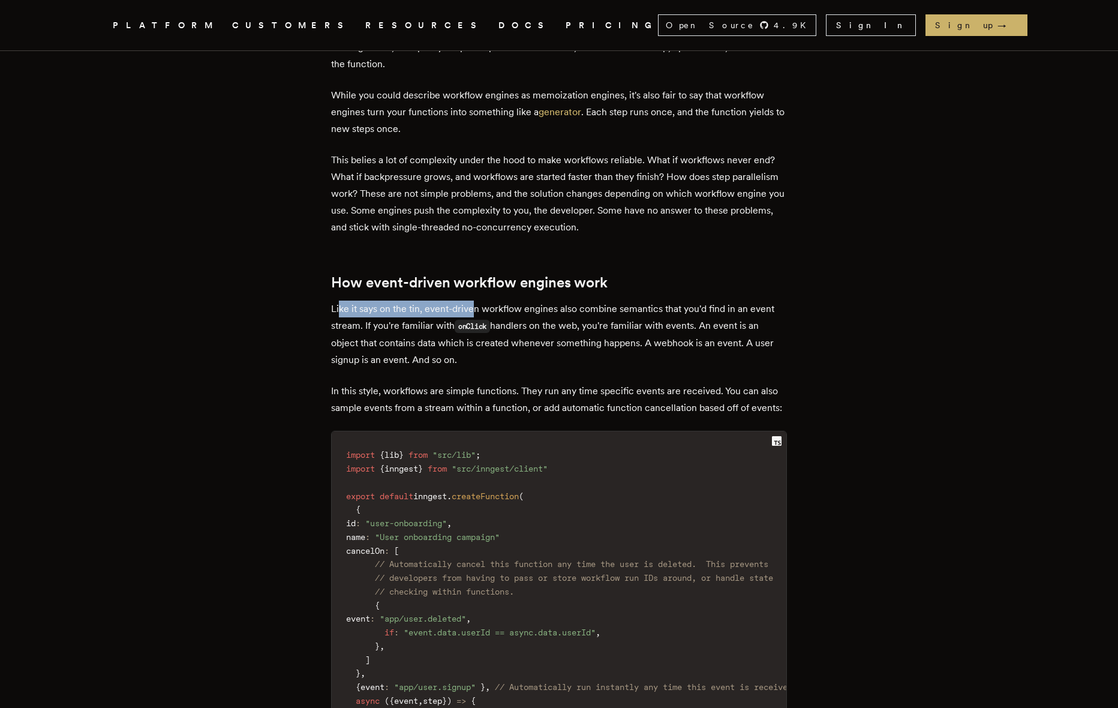
drag, startPoint x: 343, startPoint y: 301, endPoint x: 480, endPoint y: 303, distance: 136.8
click at [480, 303] on p "Like it says on the tin, event-driven workflow engines also combine semantics t…" at bounding box center [559, 335] width 456 height 68
drag, startPoint x: 532, startPoint y: 302, endPoint x: 646, endPoint y: 302, distance: 114.0
click at [646, 302] on p "Like it says on the tin, event-driven workflow engines also combine semantics t…" at bounding box center [559, 335] width 456 height 68
click at [663, 303] on p "Like it says on the tin, event-driven workflow engines also combine semantics t…" at bounding box center [559, 335] width 456 height 68
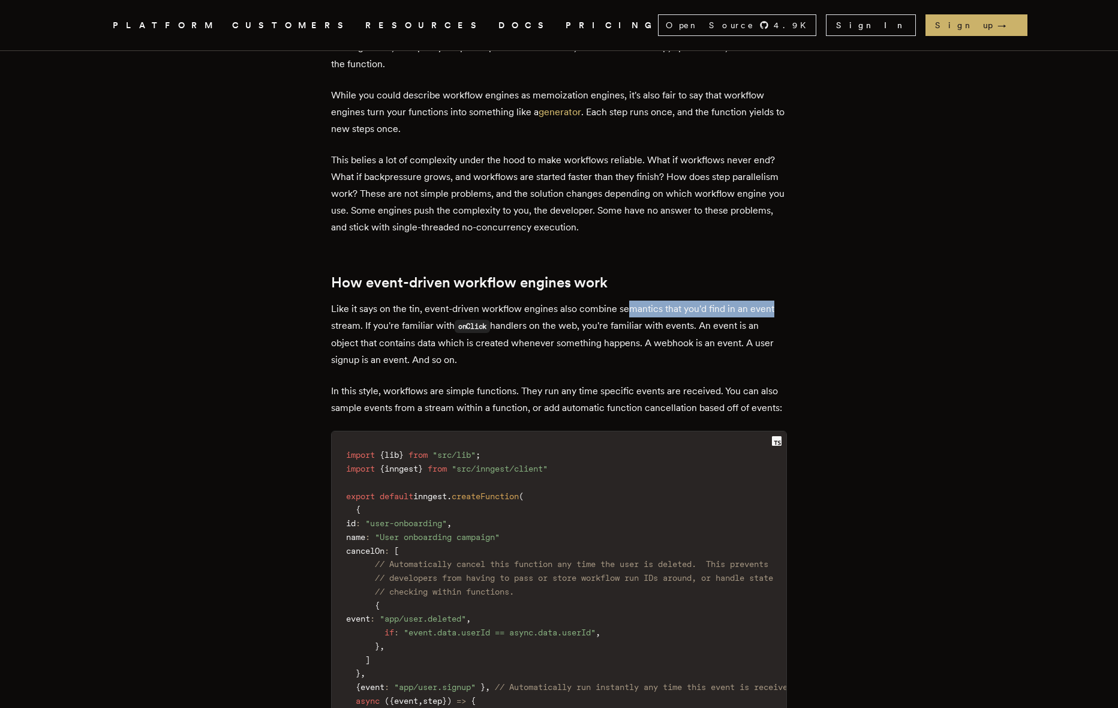
drag, startPoint x: 753, startPoint y: 303, endPoint x: 782, endPoint y: 303, distance: 28.8
click at [782, 303] on p "Like it says on the tin, event-driven workflow engines also combine semantics t…" at bounding box center [559, 335] width 456 height 68
click at [731, 307] on p "Like it says on the tin, event-driven workflow engines also combine semantics t…" at bounding box center [559, 335] width 456 height 68
drag, startPoint x: 362, startPoint y: 317, endPoint x: 406, endPoint y: 316, distance: 44.4
click at [406, 316] on p "Like it says on the tin, event-driven workflow engines also combine semantics t…" at bounding box center [559, 335] width 456 height 68
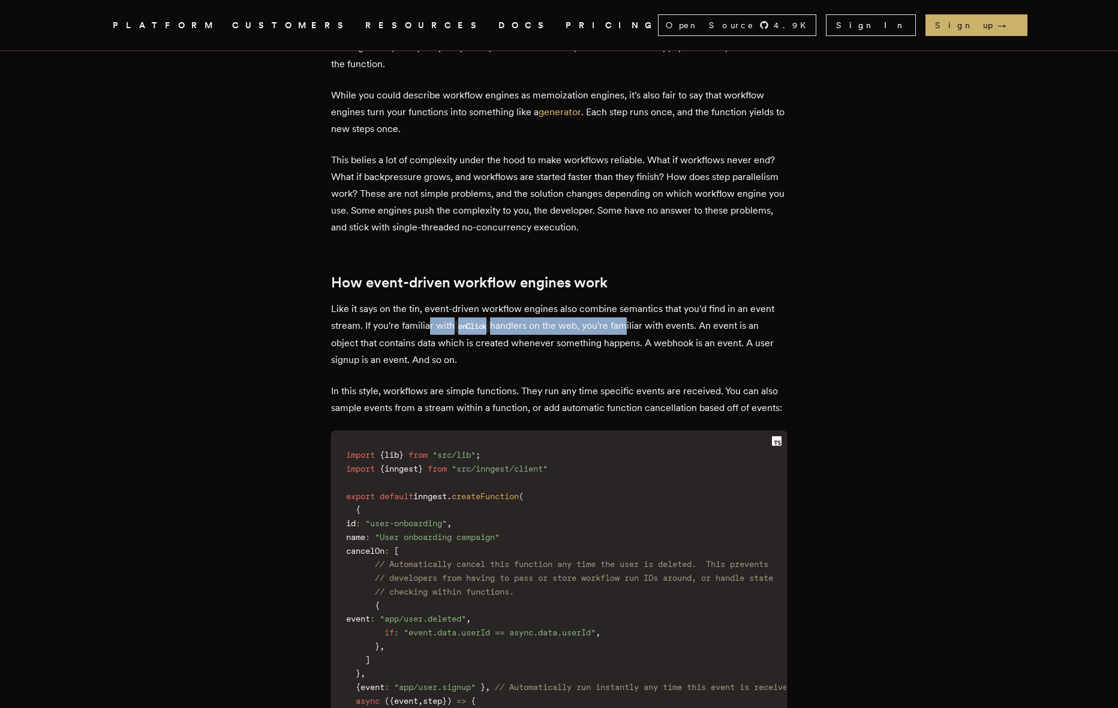
drag, startPoint x: 442, startPoint y: 316, endPoint x: 627, endPoint y: 319, distance: 184.8
click at [627, 319] on p "Like it says on the tin, event-driven workflow engines also combine semantics t…" at bounding box center [559, 335] width 456 height 68
click at [549, 319] on p "Like it says on the tin, event-driven workflow engines also combine semantics t…" at bounding box center [559, 335] width 456 height 68
drag, startPoint x: 566, startPoint y: 317, endPoint x: 721, endPoint y: 318, distance: 154.8
click at [721, 318] on p "Like it says on the tin, event-driven workflow engines also combine semantics t…" at bounding box center [559, 335] width 456 height 68
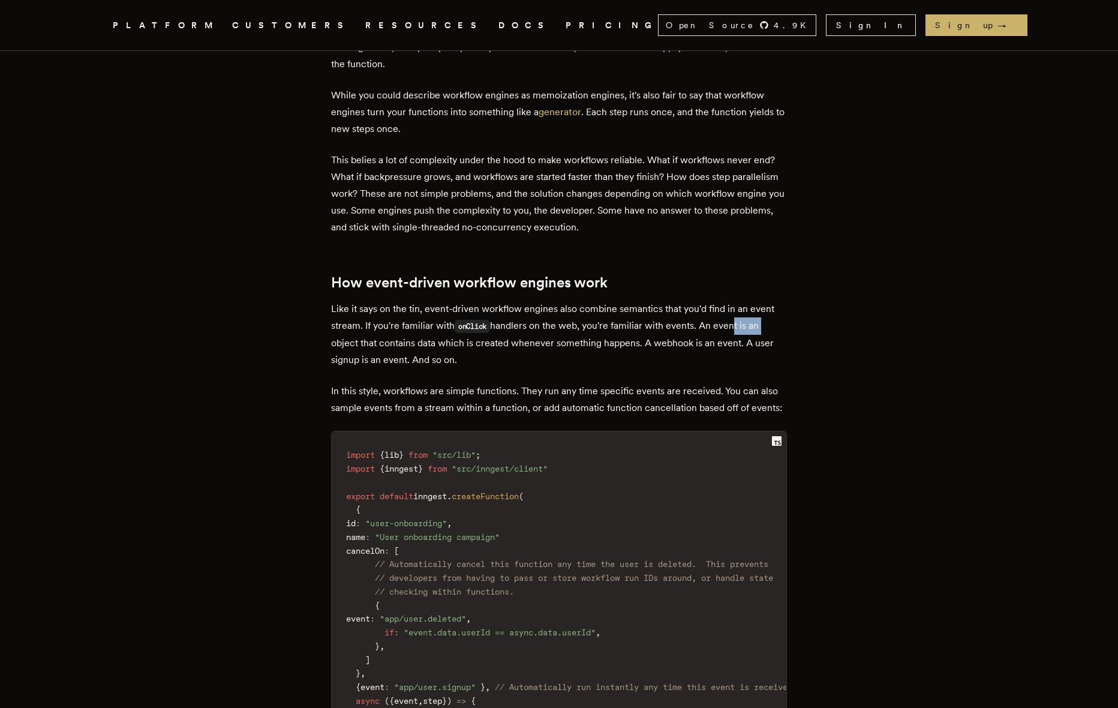
drag, startPoint x: 733, startPoint y: 315, endPoint x: 788, endPoint y: 316, distance: 55.2
drag, startPoint x: 355, startPoint y: 333, endPoint x: 563, endPoint y: 334, distance: 208.2
click at [563, 334] on p "Like it says on the tin, event-driven workflow engines also combine semantics t…" at bounding box center [559, 335] width 456 height 68
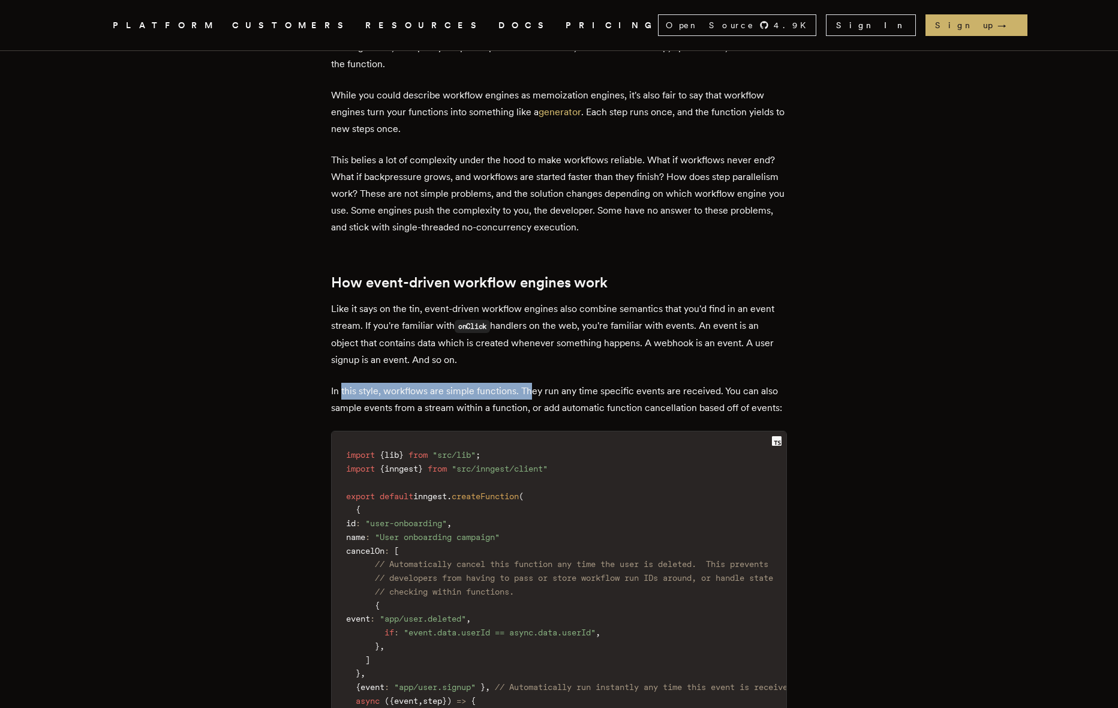
drag, startPoint x: 346, startPoint y: 385, endPoint x: 538, endPoint y: 380, distance: 192.7
click at [538, 383] on p "In this style, workflows are simple functions. They run any time specific event…" at bounding box center [559, 400] width 456 height 34
click at [469, 383] on p "In this style, workflows are simple functions. They run any time specific event…" at bounding box center [559, 400] width 456 height 34
drag, startPoint x: 376, startPoint y: 380, endPoint x: 593, endPoint y: 386, distance: 217.9
click at [593, 386] on p "In this style, workflows are simple functions. They run any time specific event…" at bounding box center [559, 400] width 456 height 34
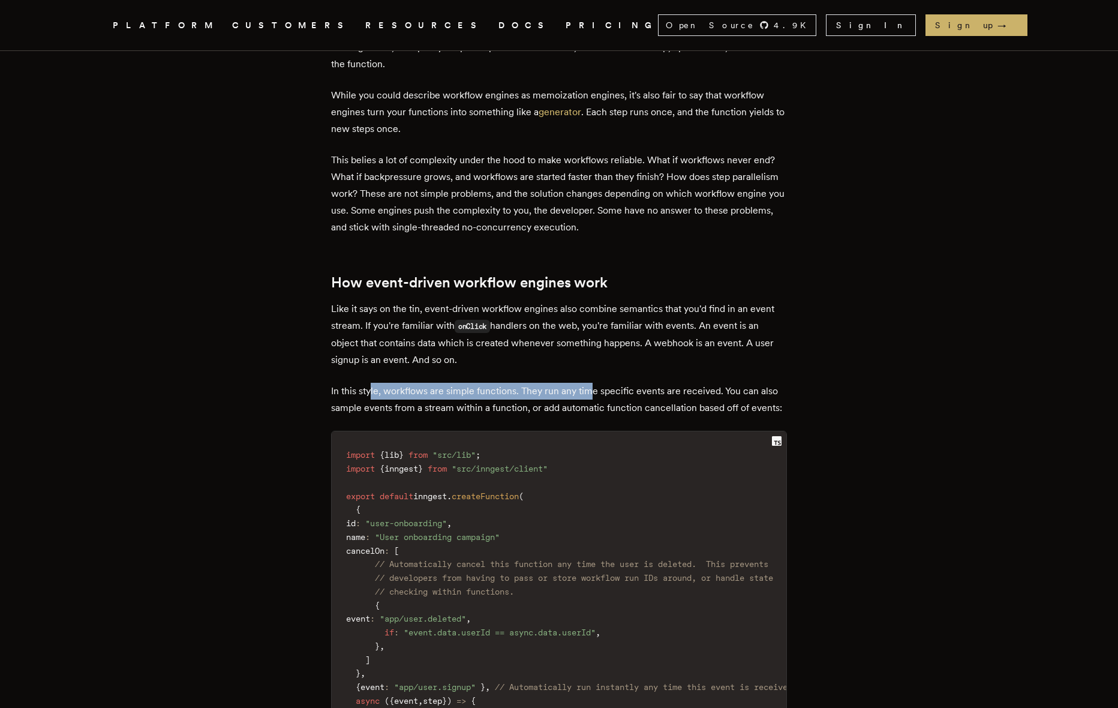
click at [574, 386] on p "In this style, workflows are simple functions. They run any time specific event…" at bounding box center [559, 400] width 456 height 34
drag, startPoint x: 401, startPoint y: 382, endPoint x: 538, endPoint y: 384, distance: 137.4
click at [538, 384] on p "In this style, workflows are simple functions. They run any time specific event…" at bounding box center [559, 400] width 456 height 34
drag, startPoint x: 510, startPoint y: 382, endPoint x: 754, endPoint y: 379, distance: 244.2
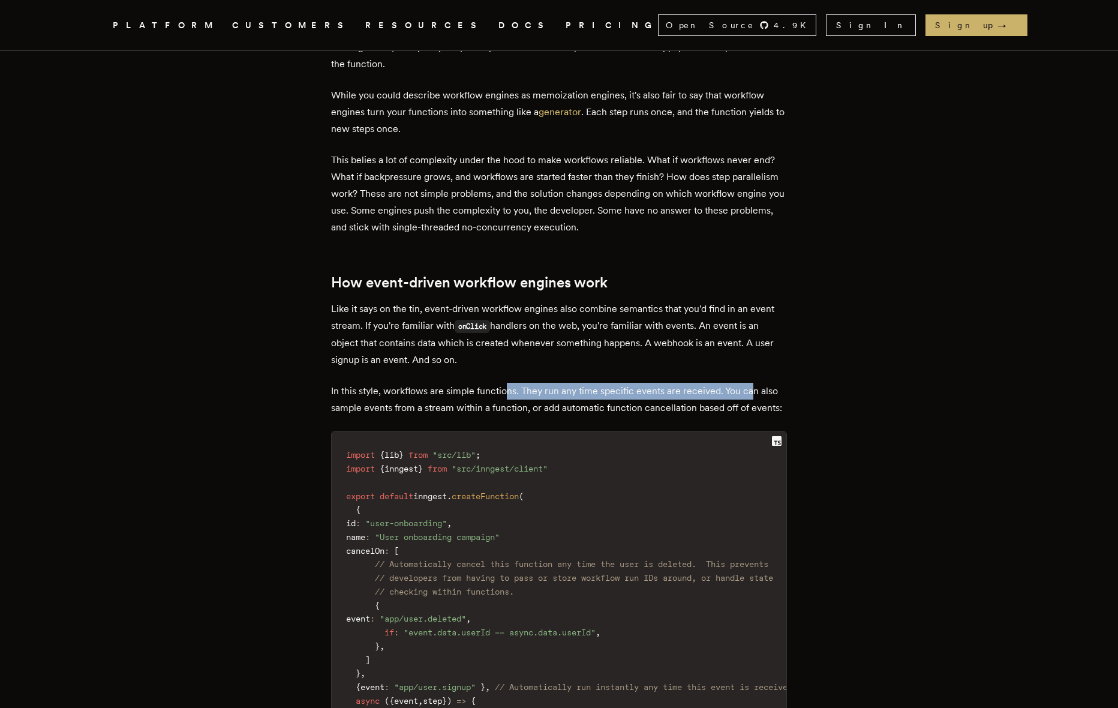
click at [754, 383] on p "In this style, workflows are simple functions. They run any time specific event…" at bounding box center [559, 400] width 456 height 34
drag, startPoint x: 781, startPoint y: 383, endPoint x: 799, endPoint y: 383, distance: 18.0
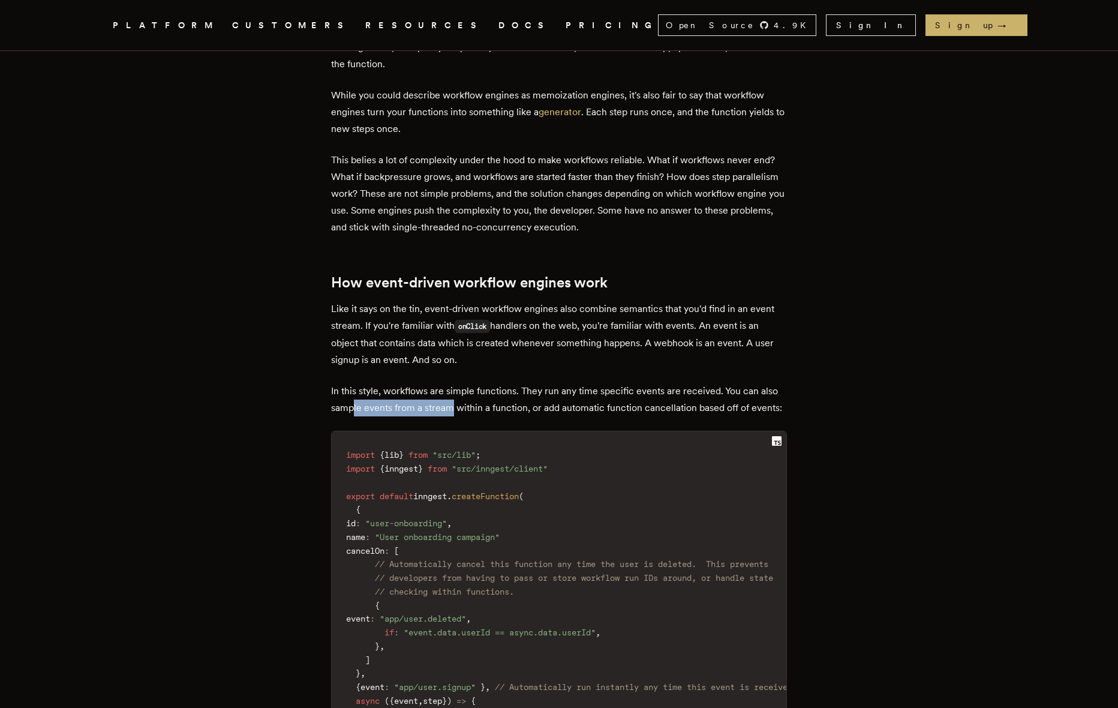
drag, startPoint x: 383, startPoint y: 401, endPoint x: 455, endPoint y: 399, distance: 72.0
click at [455, 399] on p "In this style, workflows are simple functions. They run any time specific event…" at bounding box center [559, 400] width 456 height 34
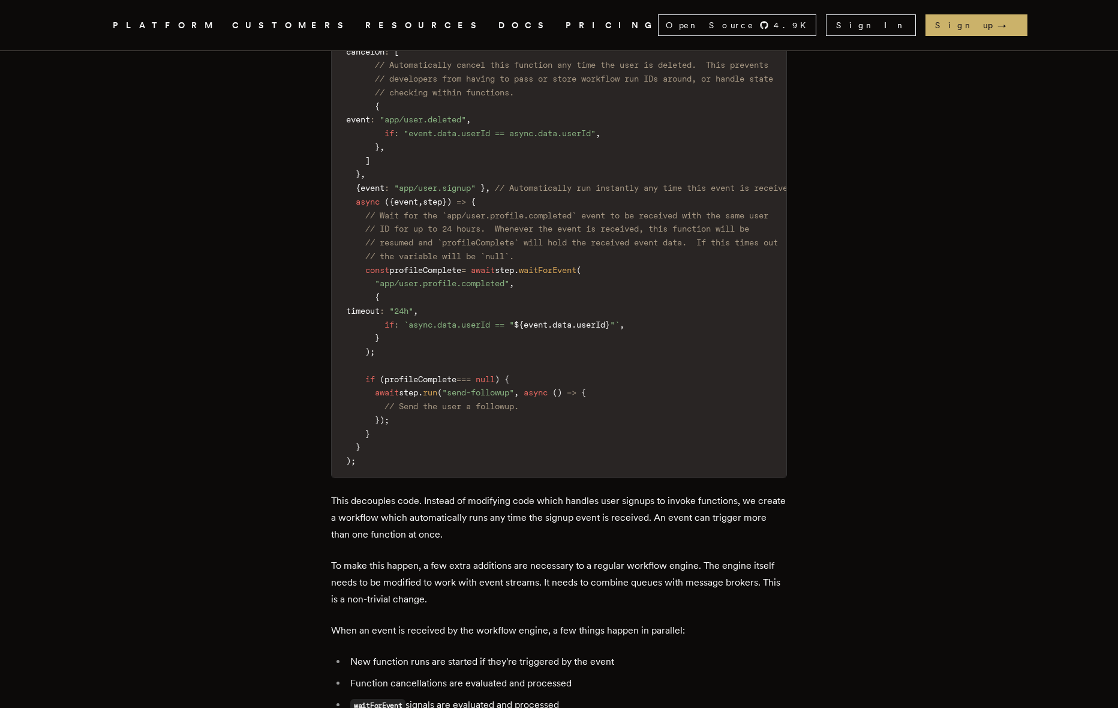
scroll to position [2911, 0]
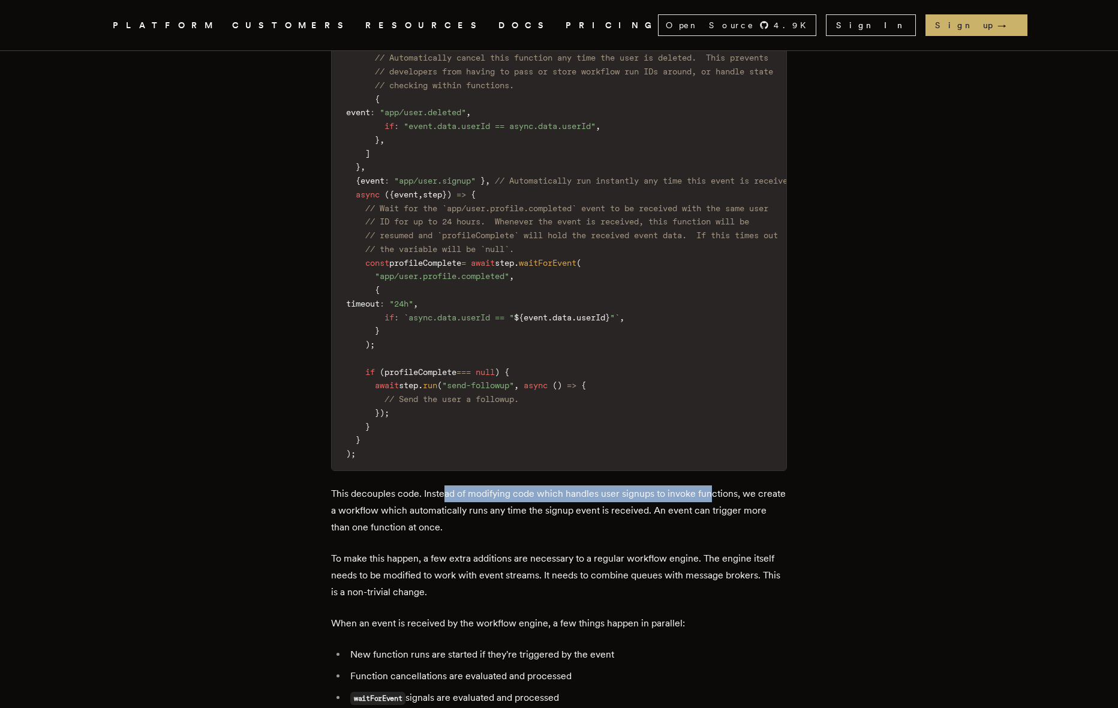
drag, startPoint x: 490, startPoint y: 507, endPoint x: 713, endPoint y: 509, distance: 223.8
click at [713, 509] on p "This decouples code. Instead of modifying code which handles user signups to in…" at bounding box center [559, 510] width 456 height 50
click at [707, 509] on p "This decouples code. Instead of modifying code which handles user signups to in…" at bounding box center [559, 510] width 456 height 50
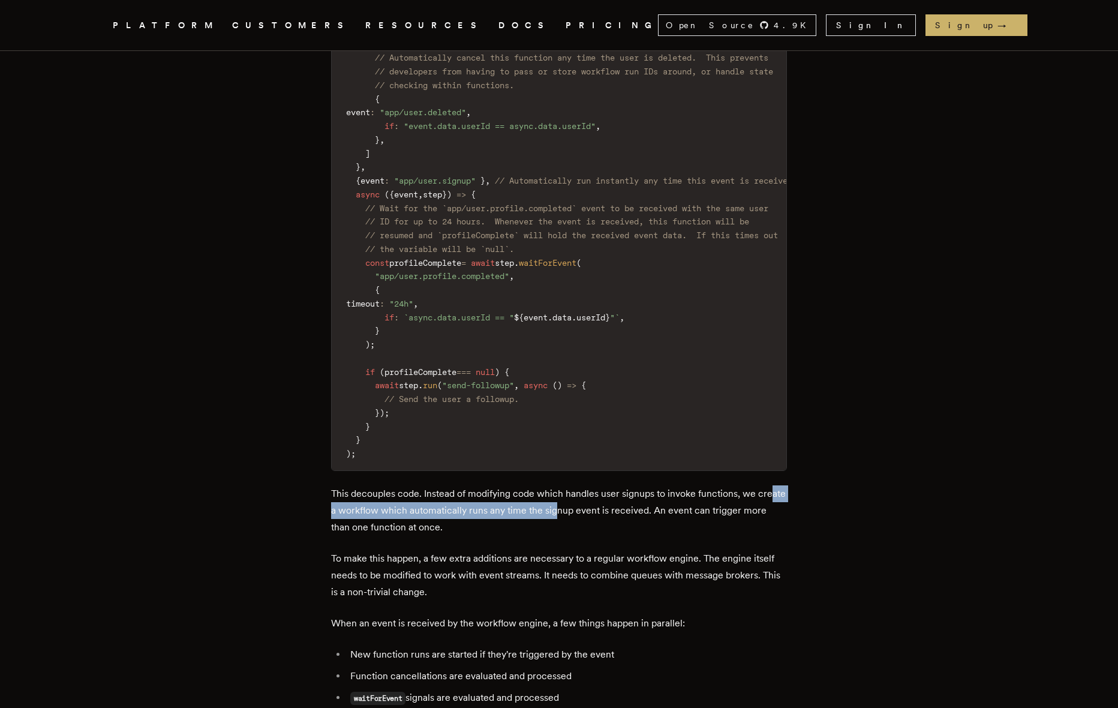
drag, startPoint x: 349, startPoint y: 530, endPoint x: 590, endPoint y: 531, distance: 241.2
click at [590, 531] on p "This decouples code. Instead of modifying code which handles user signups to in…" at bounding box center [559, 510] width 456 height 50
click at [344, 527] on p "This decouples code. Instead of modifying code which handles user signups to in…" at bounding box center [559, 510] width 456 height 50
drag, startPoint x: 339, startPoint y: 528, endPoint x: 635, endPoint y: 524, distance: 296.4
click at [635, 524] on p "This decouples code. Instead of modifying code which handles user signups to in…" at bounding box center [559, 510] width 456 height 50
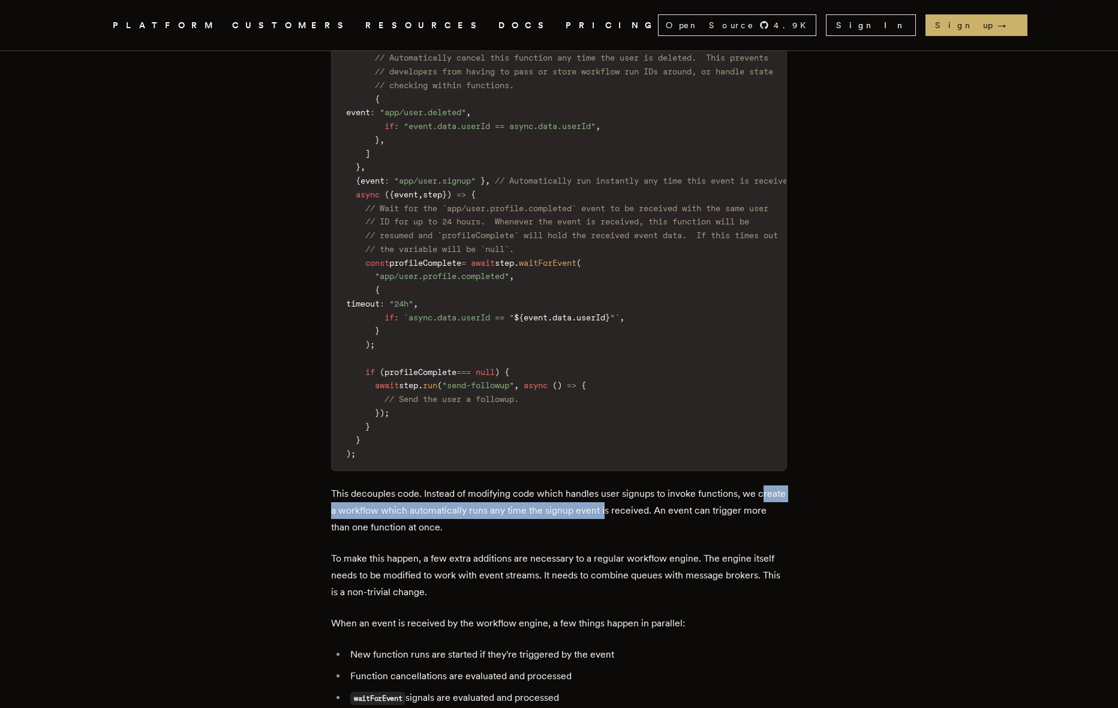
click at [638, 525] on p "This decouples code. Instead of modifying code which handles user signups to in…" at bounding box center [559, 510] width 456 height 50
drag, startPoint x: 739, startPoint y: 527, endPoint x: 797, endPoint y: 524, distance: 58.8
drag, startPoint x: 391, startPoint y: 542, endPoint x: 443, endPoint y: 542, distance: 52.8
click at [443, 536] on p "This decouples code. Instead of modifying code which handles user signups to in…" at bounding box center [559, 510] width 456 height 50
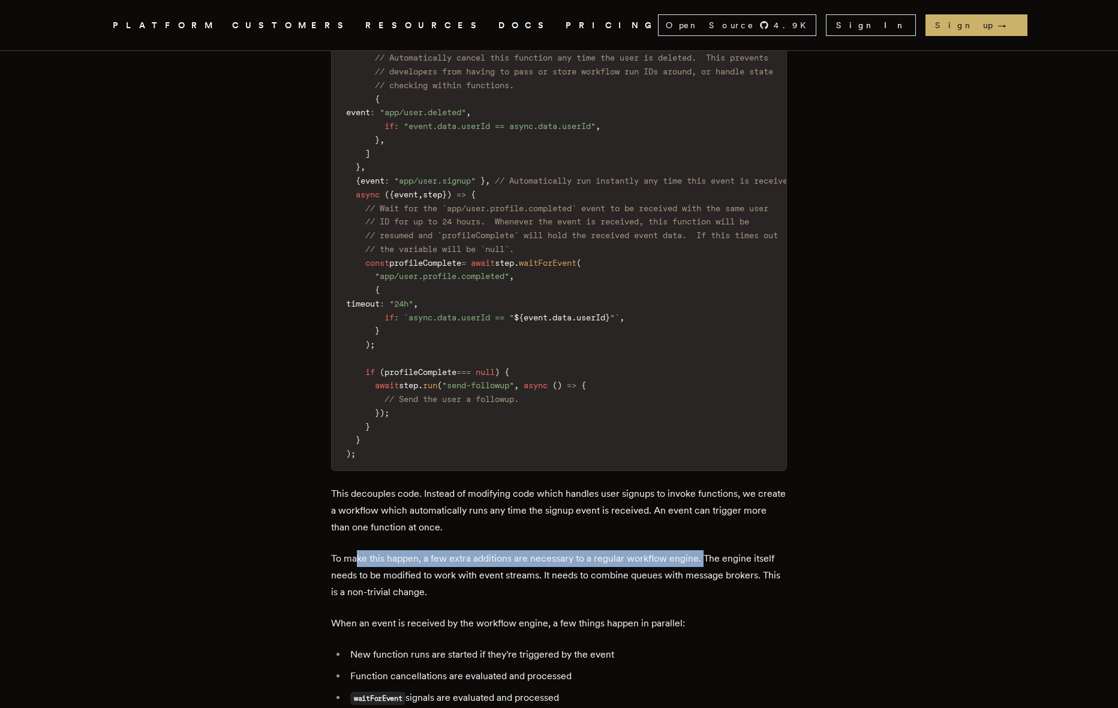
drag, startPoint x: 371, startPoint y: 578, endPoint x: 705, endPoint y: 573, distance: 334.2
click at [705, 573] on p "To make this happen, a few extra additions are necessary to a regular workflow …" at bounding box center [559, 575] width 456 height 50
click at [537, 574] on p "To make this happen, a few extra additions are necessary to a regular workflow …" at bounding box center [559, 575] width 456 height 50
drag, startPoint x: 549, startPoint y: 574, endPoint x: 812, endPoint y: 576, distance: 263.4
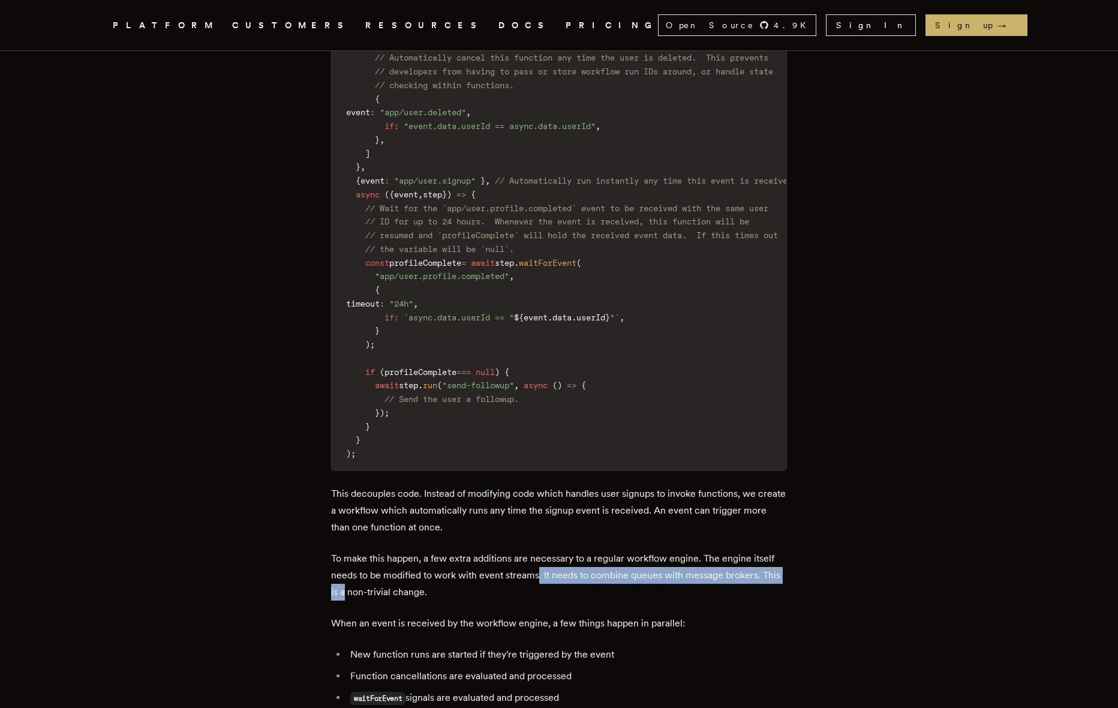
drag, startPoint x: 429, startPoint y: 600, endPoint x: 542, endPoint y: 596, distance: 112.9
click at [542, 596] on p "To make this happen, a few extra additions are necessary to a regular workflow …" at bounding box center [559, 575] width 456 height 50
click at [466, 601] on p "To make this happen, a few extra additions are necessary to a regular workflow …" at bounding box center [559, 575] width 456 height 50
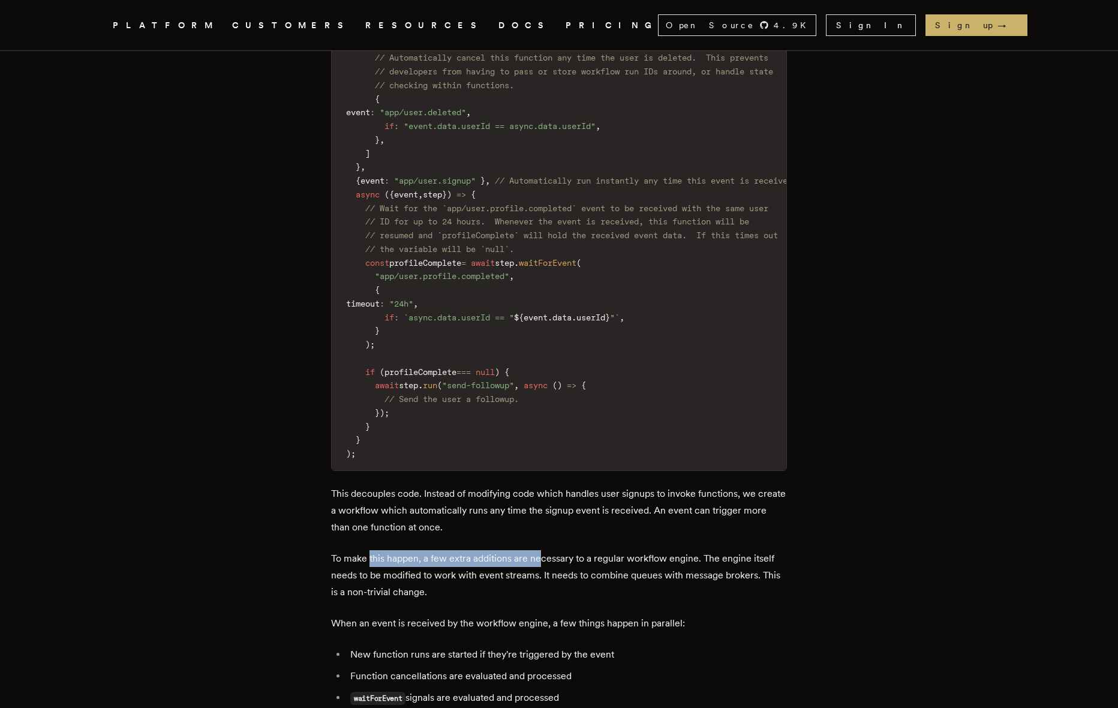
drag, startPoint x: 401, startPoint y: 578, endPoint x: 544, endPoint y: 575, distance: 142.2
click at [544, 575] on p "To make this happen, a few extra additions are necessary to a regular workflow …" at bounding box center [559, 575] width 456 height 50
drag, startPoint x: 706, startPoint y: 569, endPoint x: 744, endPoint y: 569, distance: 37.8
click at [744, 569] on p "To make this happen, a few extra additions are necessary to a regular workflow …" at bounding box center [559, 575] width 456 height 50
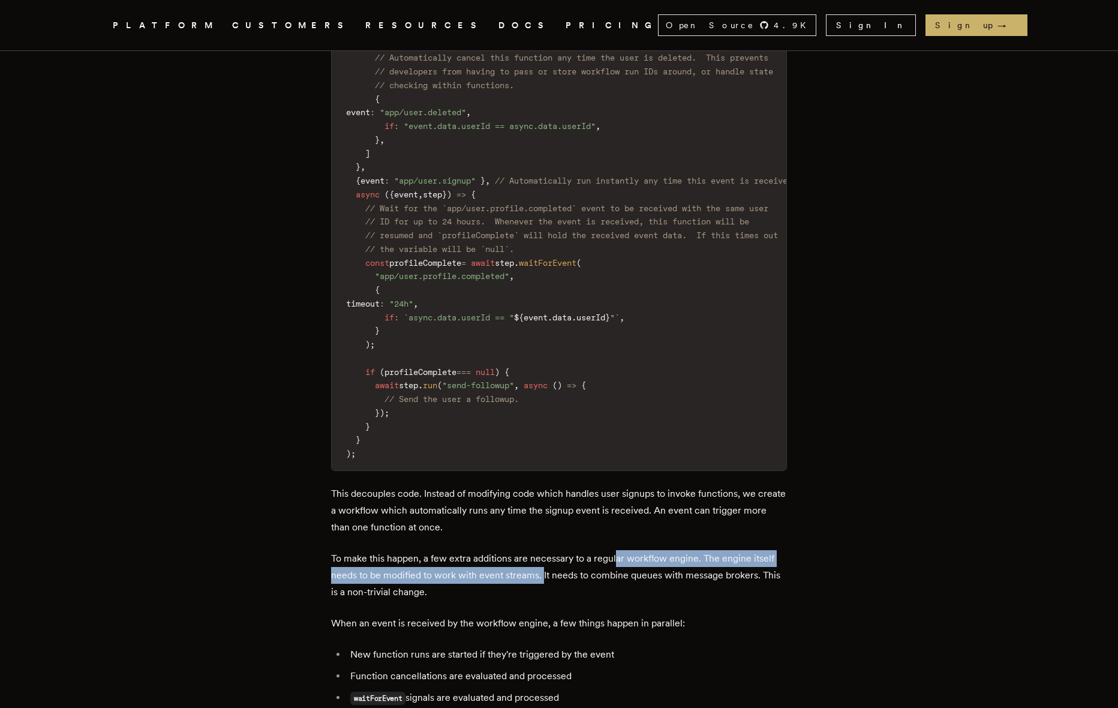
drag, startPoint x: 744, startPoint y: 569, endPoint x: 593, endPoint y: 592, distance: 152.9
click at [581, 592] on p "To make this happen, a few extra additions are necessary to a regular workflow …" at bounding box center [559, 575] width 456 height 50
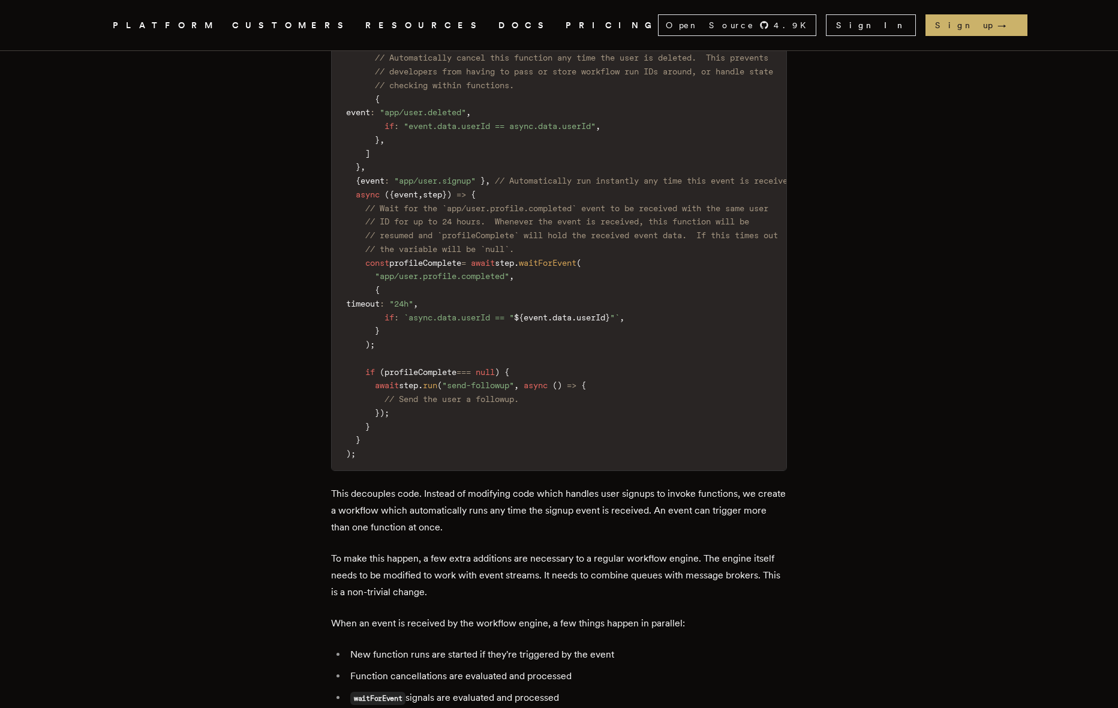
click at [476, 601] on p "To make this happen, a few extra additions are necessary to a regular workflow …" at bounding box center [559, 575] width 456 height 50
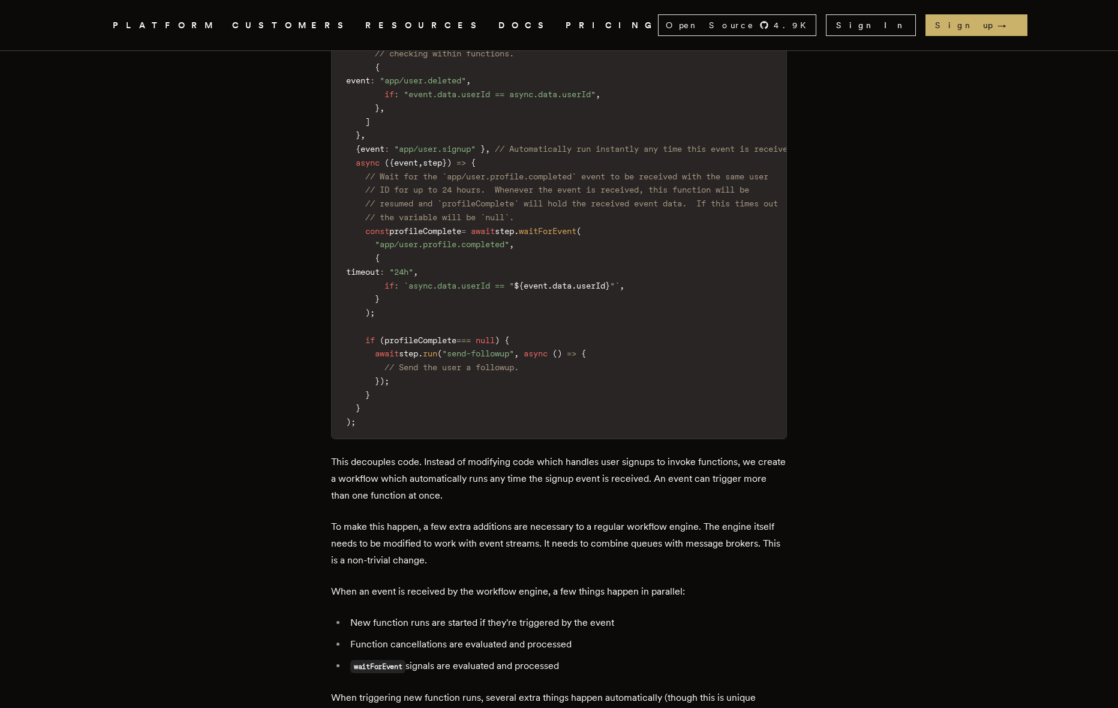
scroll to position [2976, 0]
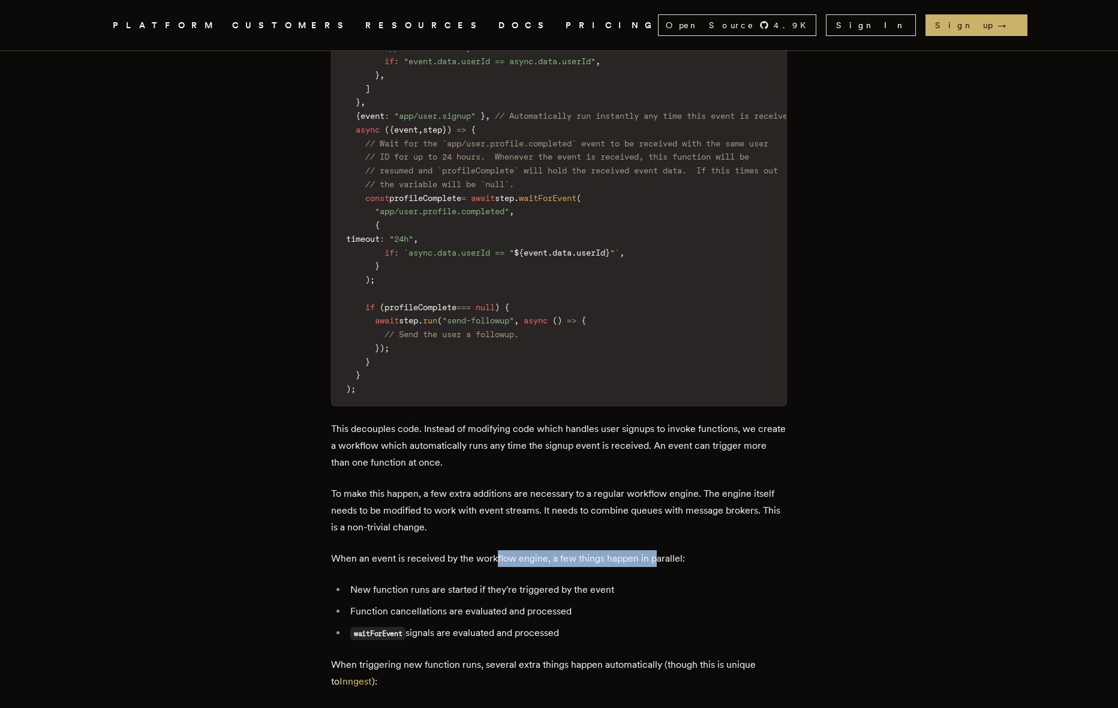
drag, startPoint x: 512, startPoint y: 572, endPoint x: 657, endPoint y: 574, distance: 144.6
click at [656, 567] on p "When an event is received by the workflow engine, a few things happen in parall…" at bounding box center [559, 558] width 456 height 17
click at [634, 567] on p "When an event is received by the workflow engine, a few things happen in parall…" at bounding box center [559, 558] width 456 height 17
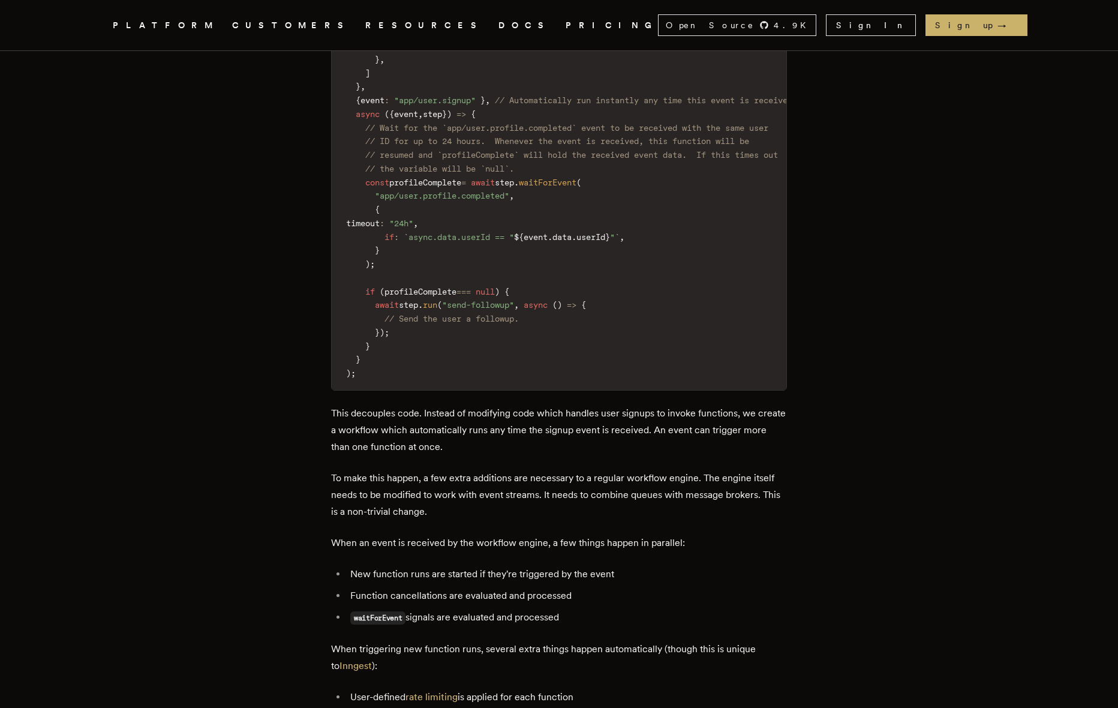
scroll to position [3004, 0]
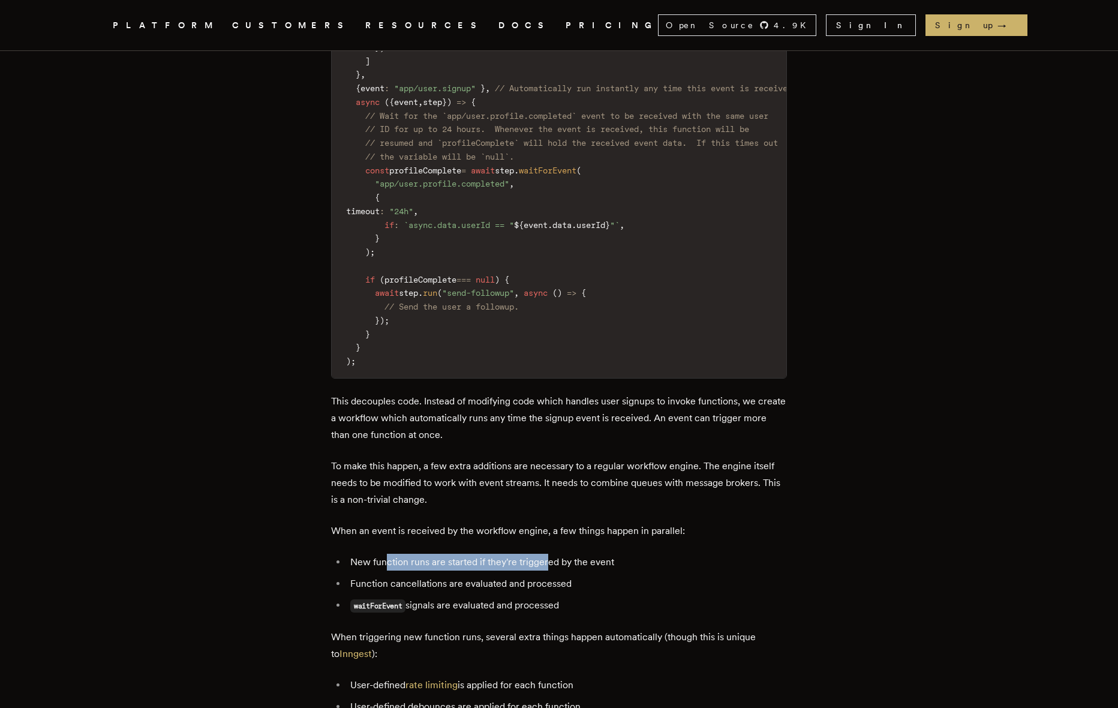
drag, startPoint x: 410, startPoint y: 578, endPoint x: 553, endPoint y: 572, distance: 142.3
click at [553, 571] on li "New function runs are started if they're triggered by the event" at bounding box center [567, 562] width 440 height 17
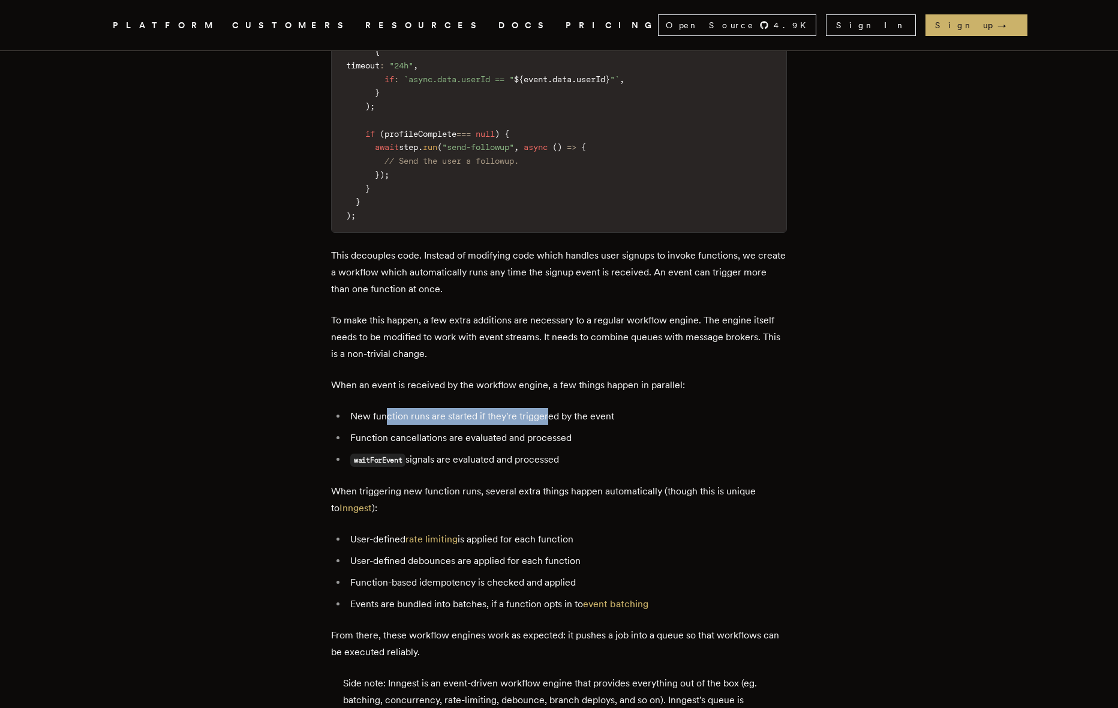
scroll to position [3142, 0]
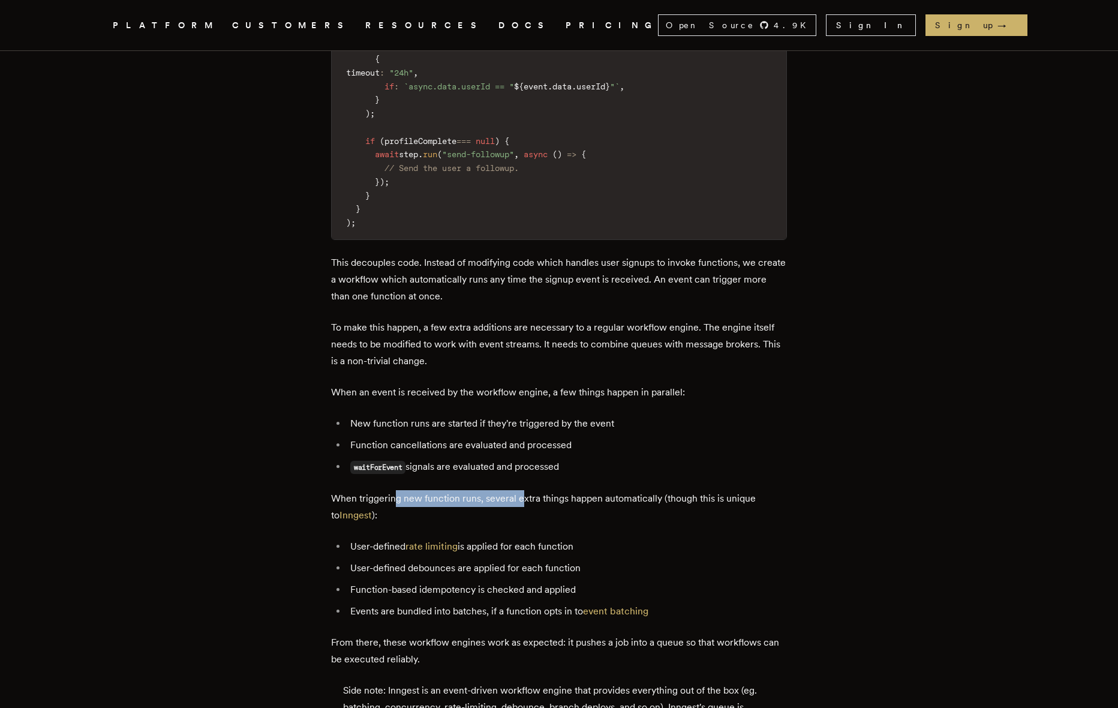
drag, startPoint x: 401, startPoint y: 518, endPoint x: 527, endPoint y: 518, distance: 126.0
click at [527, 518] on p "When triggering new function runs, several extra things happen automatically (t…" at bounding box center [559, 507] width 456 height 34
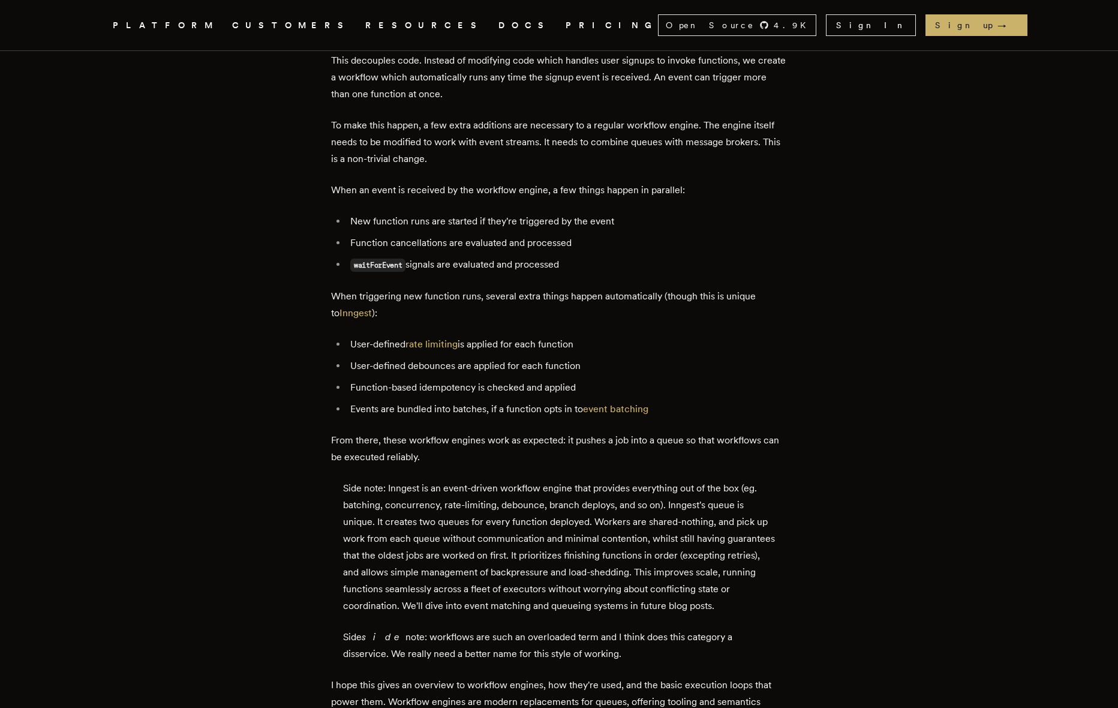
scroll to position [3360, 0]
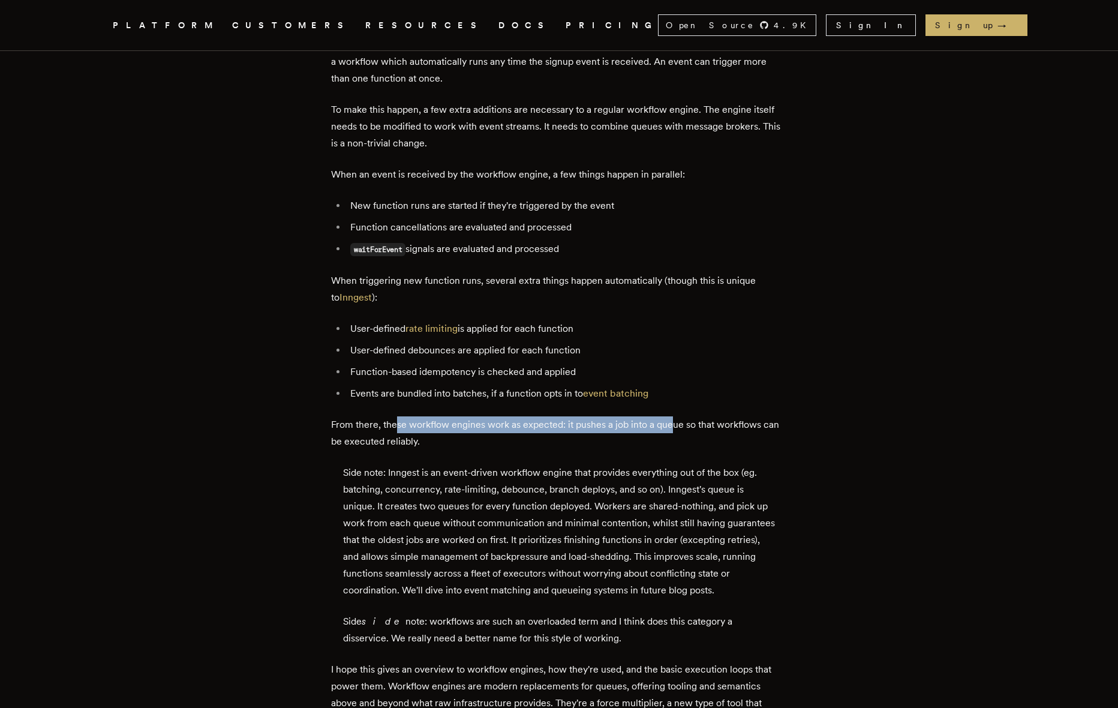
drag, startPoint x: 401, startPoint y: 447, endPoint x: 674, endPoint y: 449, distance: 273.0
click at [674, 449] on p "From there, these workflow engines work as expected: it pushes a job into a que…" at bounding box center [559, 433] width 456 height 34
click at [509, 448] on p "From there, these workflow engines work as expected: it pushes a job into a que…" at bounding box center [559, 433] width 456 height 34
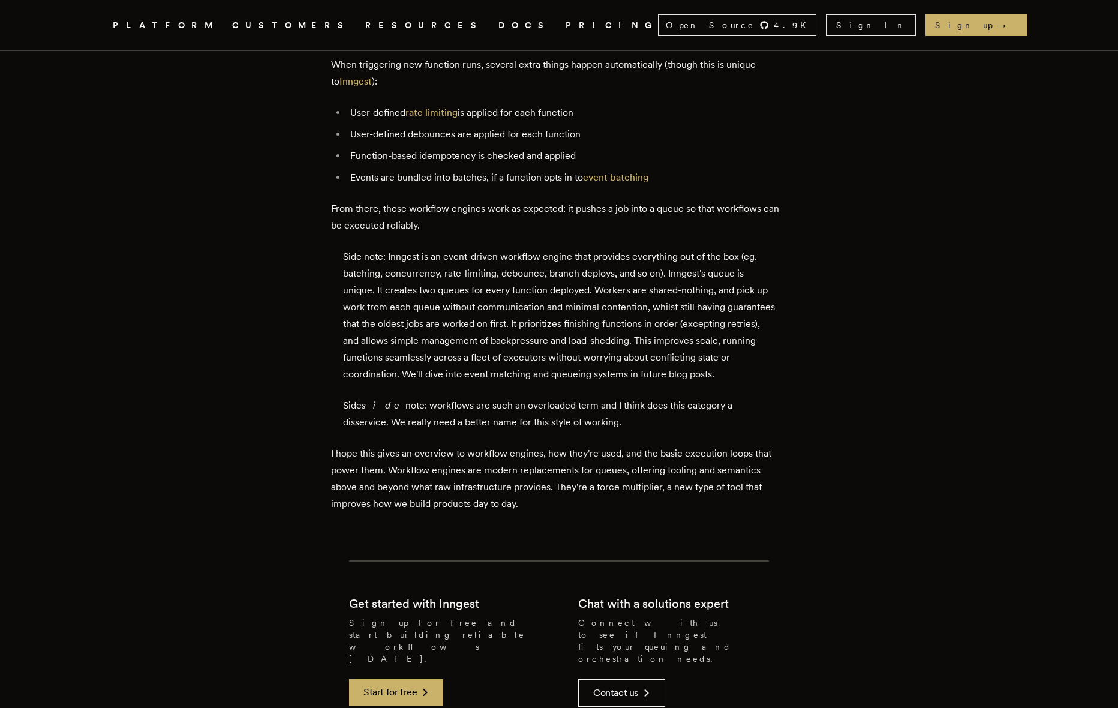
scroll to position [3584, 0]
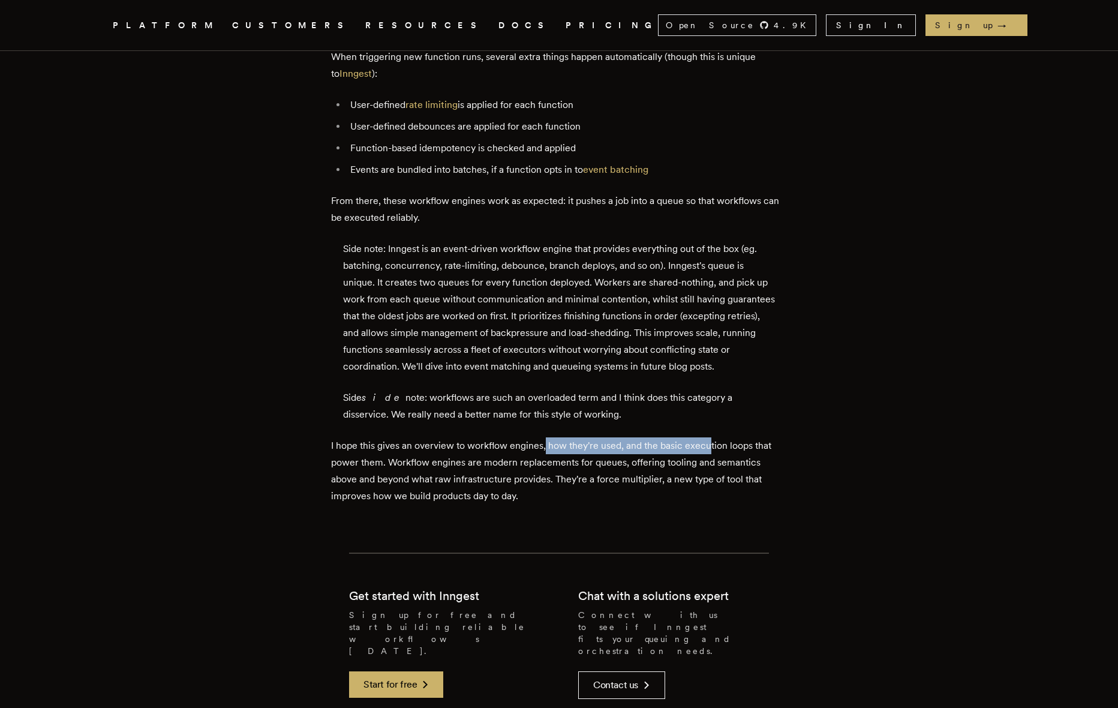
drag, startPoint x: 550, startPoint y: 478, endPoint x: 713, endPoint y: 481, distance: 163.2
click at [713, 481] on p "I hope this gives an overview to workflow engines, how they're used, and the ba…" at bounding box center [559, 470] width 456 height 67
click at [615, 499] on p "I hope this gives an overview to workflow engines, how they're used, and the ba…" at bounding box center [559, 470] width 456 height 67
drag, startPoint x: 476, startPoint y: 495, endPoint x: 591, endPoint y: 493, distance: 114.6
click at [586, 493] on p "I hope this gives an overview to workflow engines, how they're used, and the ba…" at bounding box center [559, 470] width 456 height 67
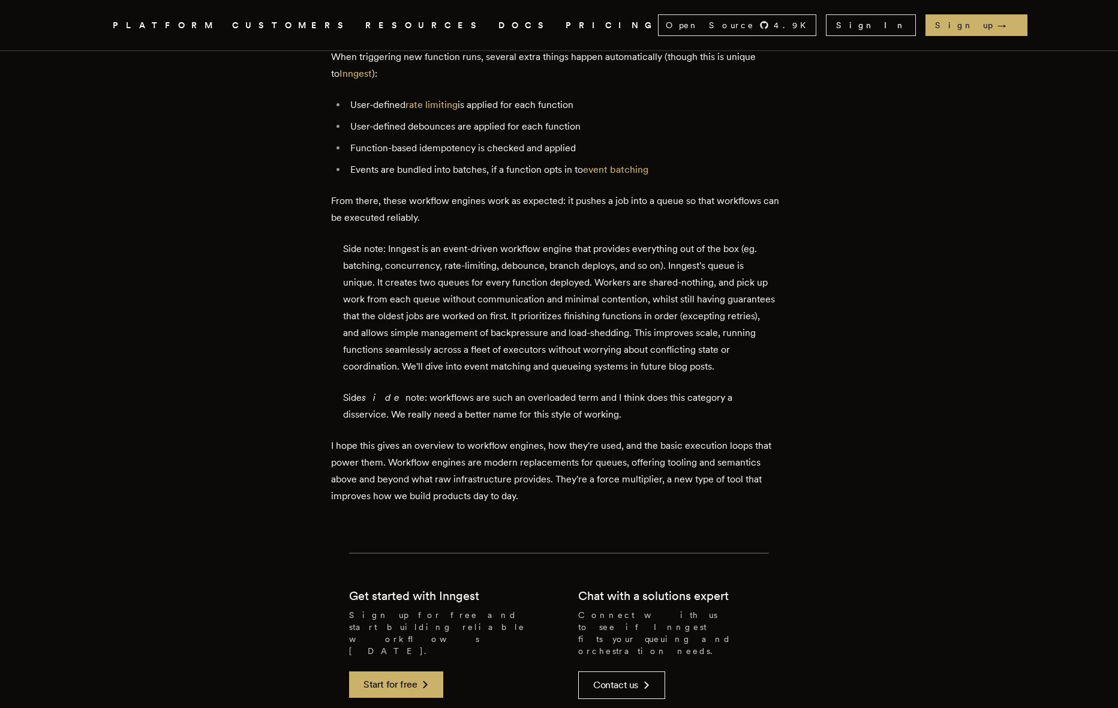
click at [430, 413] on div "Side note: Inngest is an event-driven workflow engine that provides everything …" at bounding box center [559, 332] width 456 height 182
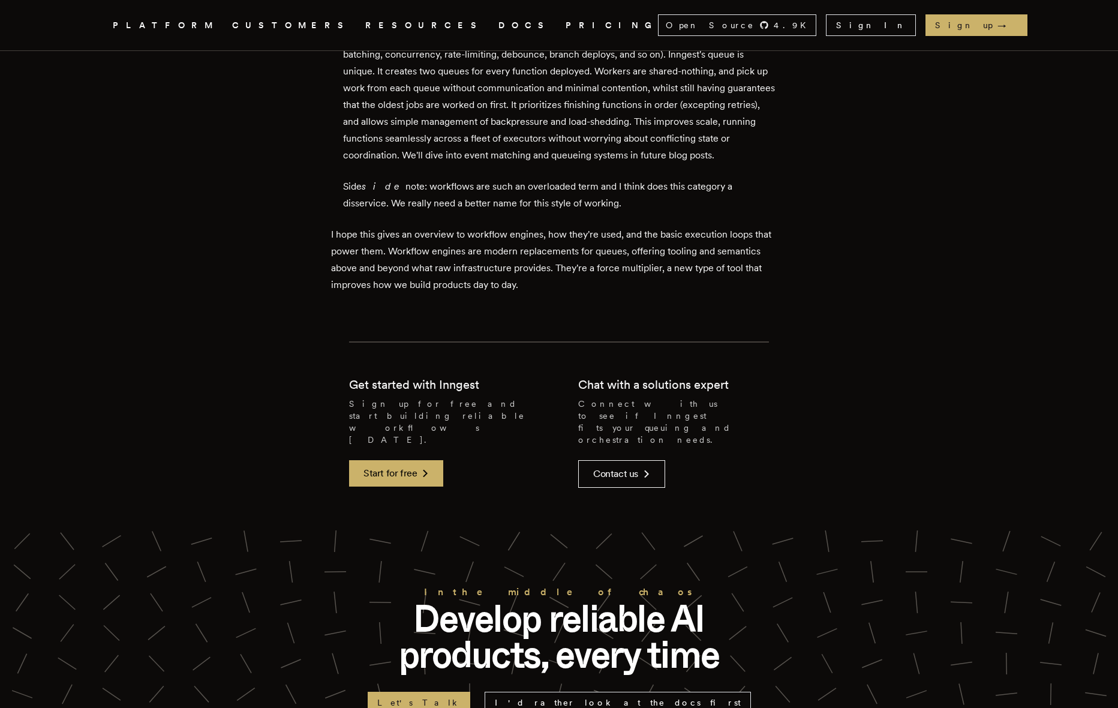
scroll to position [3857, 0]
